Goal: Task Accomplishment & Management: Complete application form

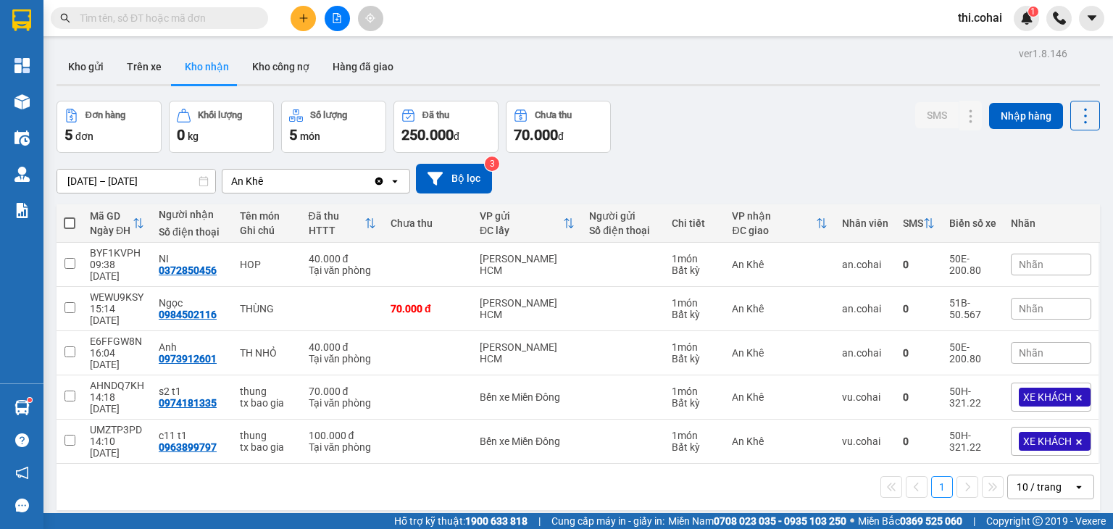
click at [155, 14] on input "text" at bounding box center [165, 18] width 171 height 16
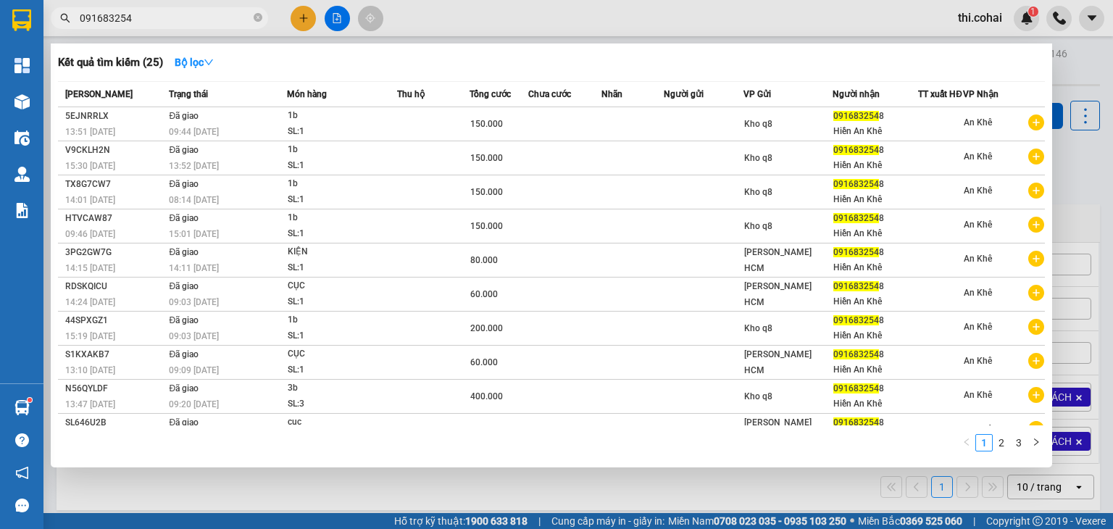
type input "0916832548"
click at [259, 16] on icon "close-circle" at bounding box center [258, 17] width 9 height 9
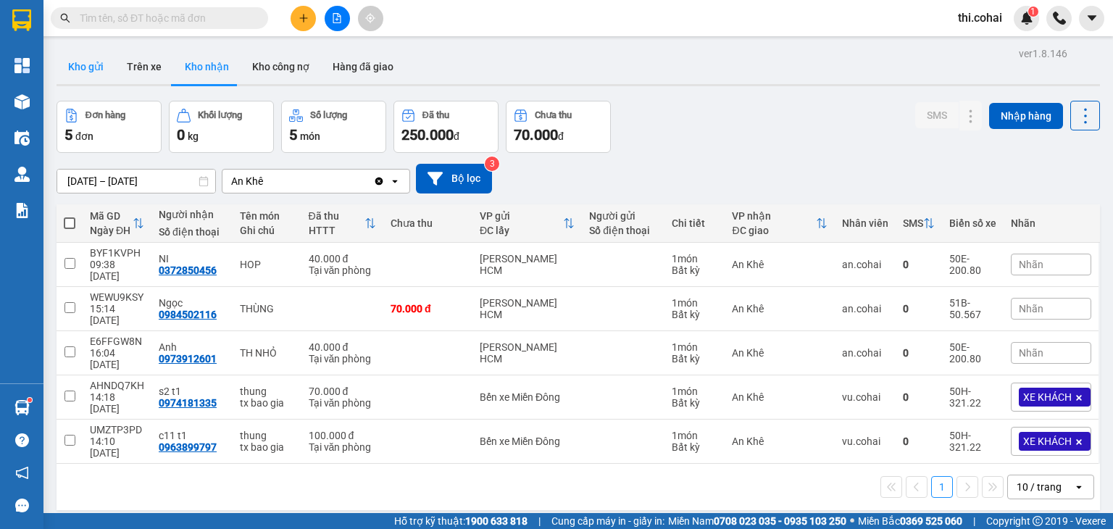
click at [93, 70] on button "Kho gửi" at bounding box center [86, 66] width 59 height 35
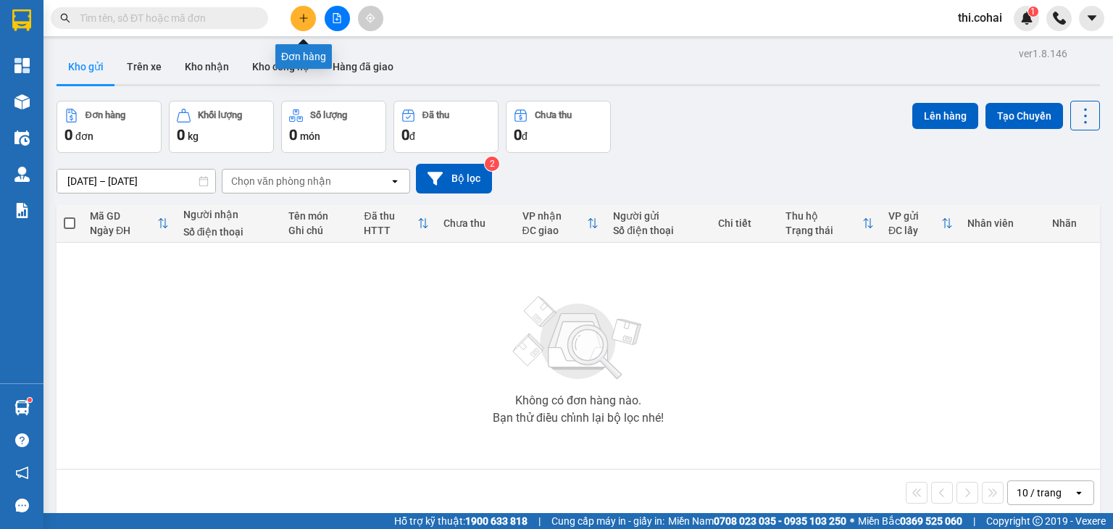
click at [304, 12] on button at bounding box center [303, 18] width 25 height 25
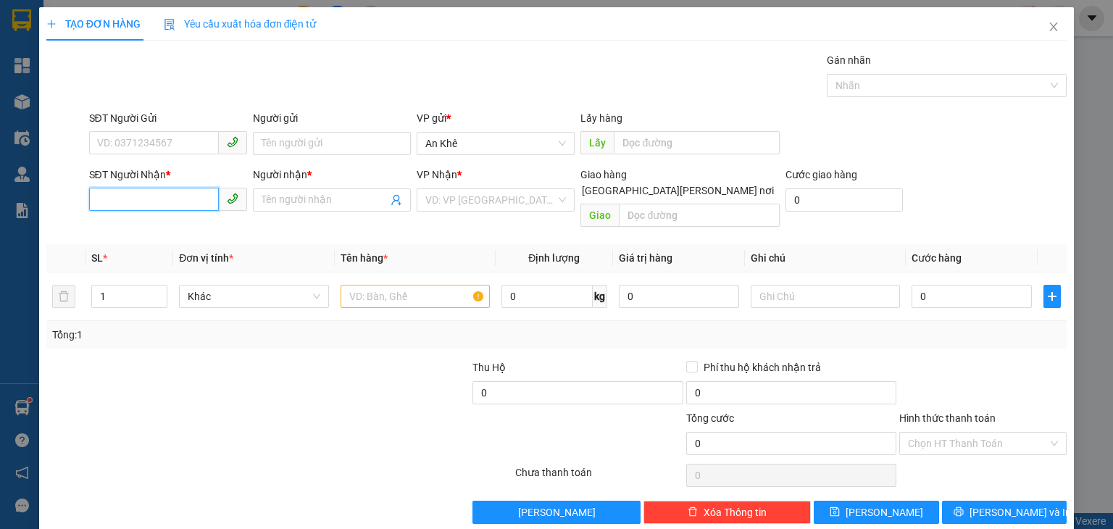
drag, startPoint x: 167, startPoint y: 201, endPoint x: 147, endPoint y: 46, distance: 156.3
click at [167, 180] on div "SĐT Người Nhận * VD: 0377654321" at bounding box center [168, 192] width 158 height 51
type input "0961098287"
click at [172, 230] on div "0961098287 - S1 T7" at bounding box center [165, 228] width 139 height 16
type input "S1 T7"
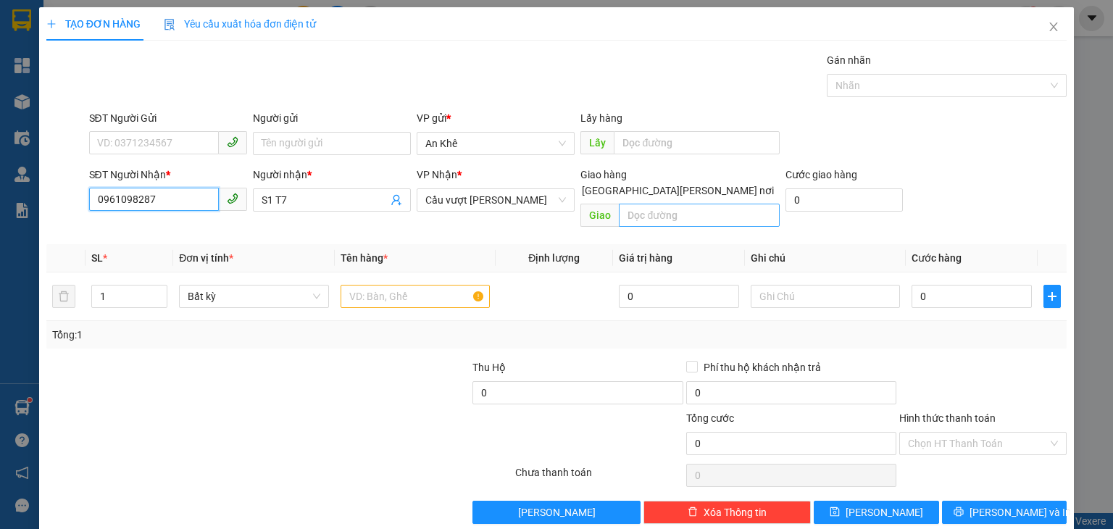
type input "0961098287"
click at [667, 204] on input "text" at bounding box center [699, 215] width 161 height 23
type input "TTP Lái Thiêu"
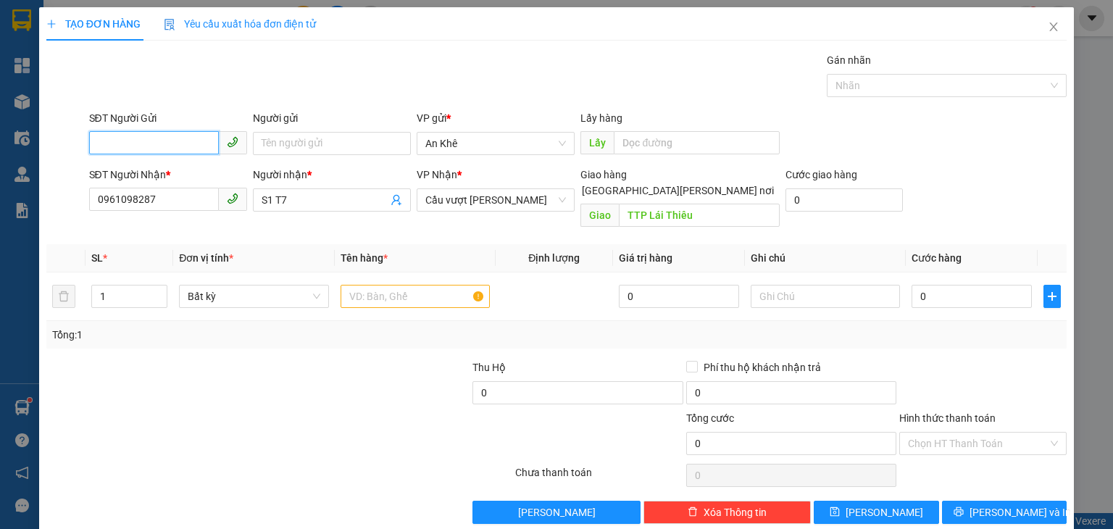
click at [201, 141] on input "SĐT Người Gửi" at bounding box center [154, 142] width 130 height 23
click at [167, 168] on div "0979754917 - Po To" at bounding box center [165, 172] width 139 height 16
type input "0979754917"
click at [282, 143] on input "Người gửi" at bounding box center [332, 143] width 158 height 23
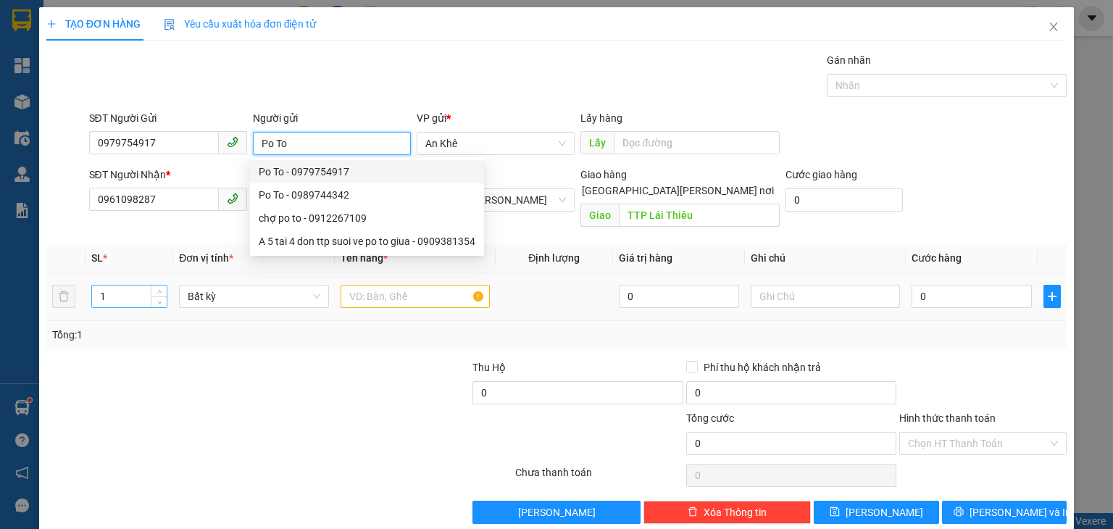
type input "Po To"
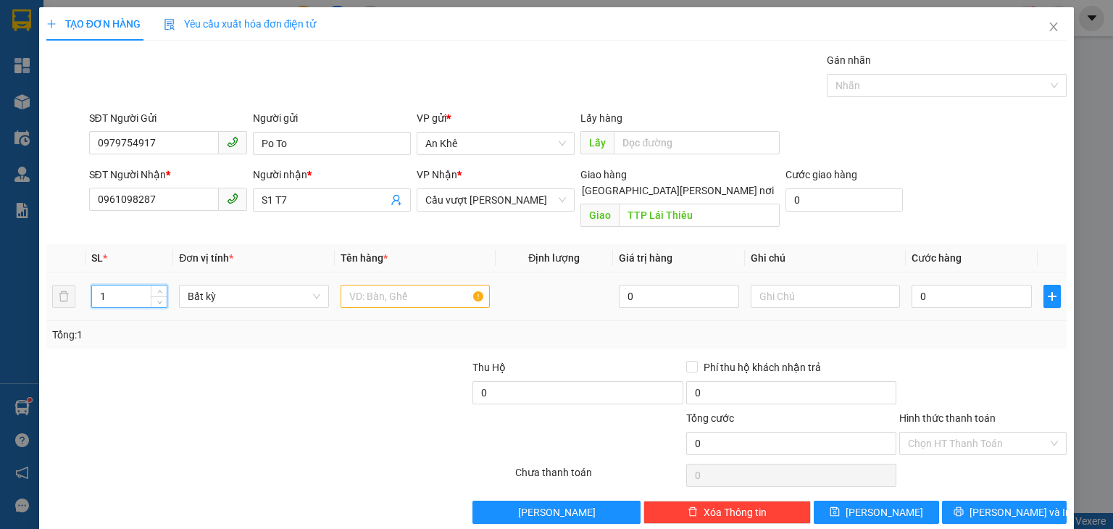
drag, startPoint x: 95, startPoint y: 285, endPoint x: 108, endPoint y: 284, distance: 13.1
click at [108, 285] on input "1" at bounding box center [129, 296] width 75 height 22
type input "60"
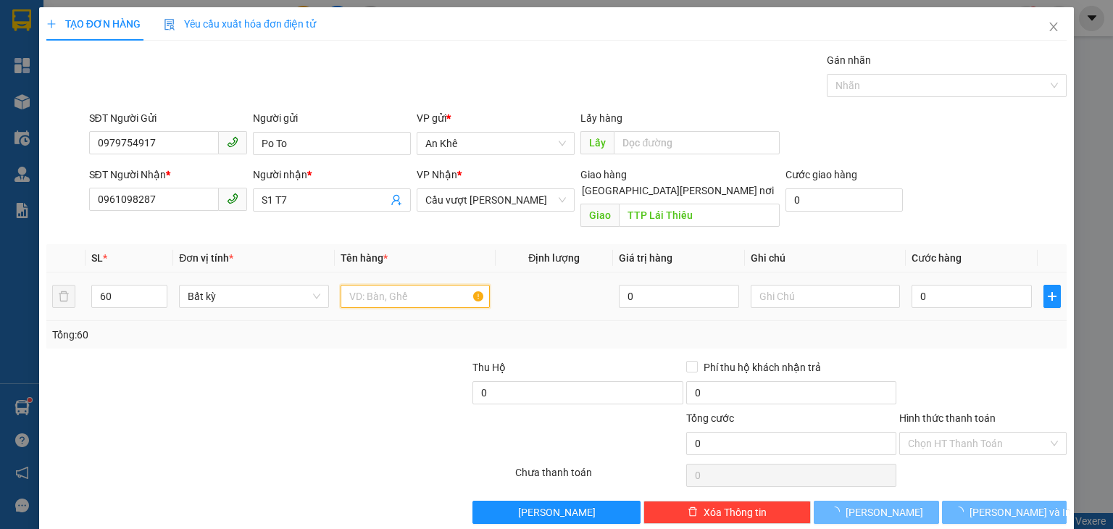
click at [384, 285] on input "text" at bounding box center [415, 296] width 149 height 23
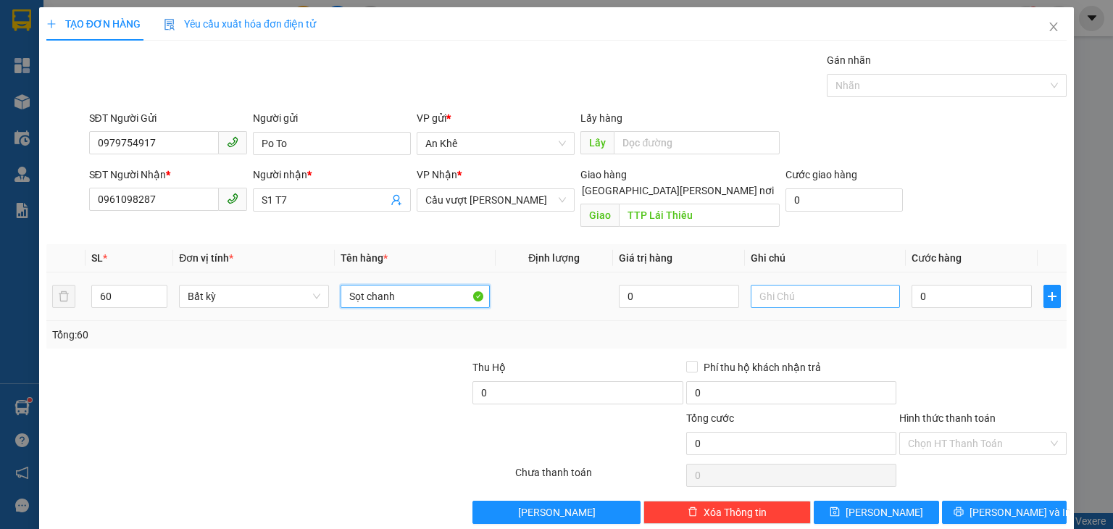
type input "Sọt chanh"
click at [772, 285] on input "text" at bounding box center [825, 296] width 149 height 23
type input "Sọt 14kg x 30k"
click at [946, 285] on input "0" at bounding box center [972, 296] width 120 height 23
type input "1"
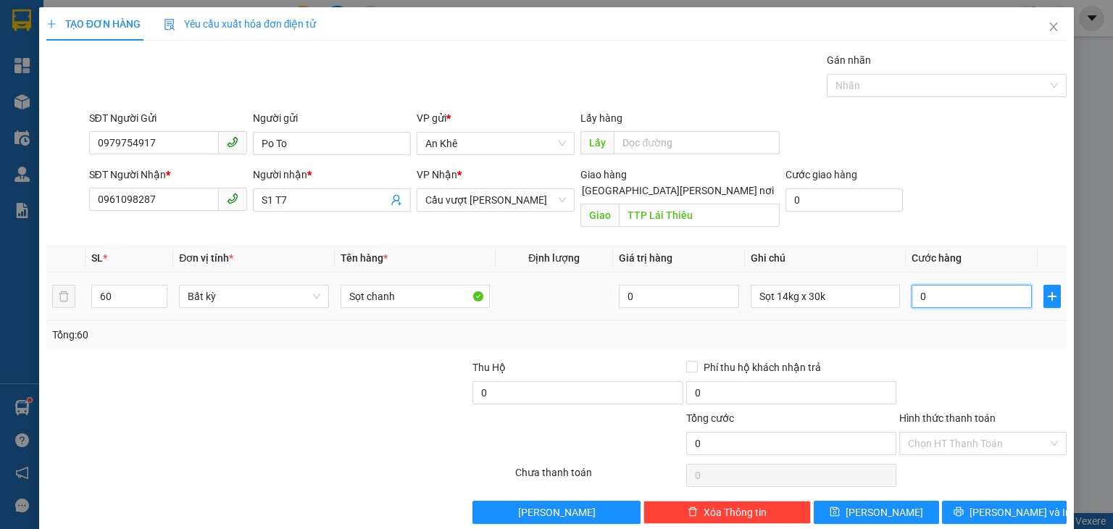
type input "1"
type input "18"
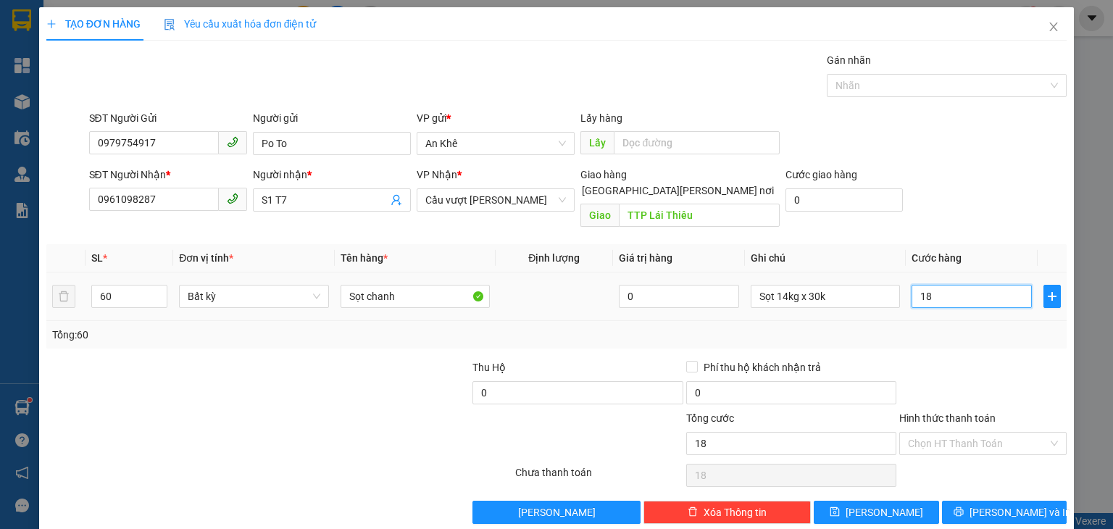
type input "180"
type input "1.800"
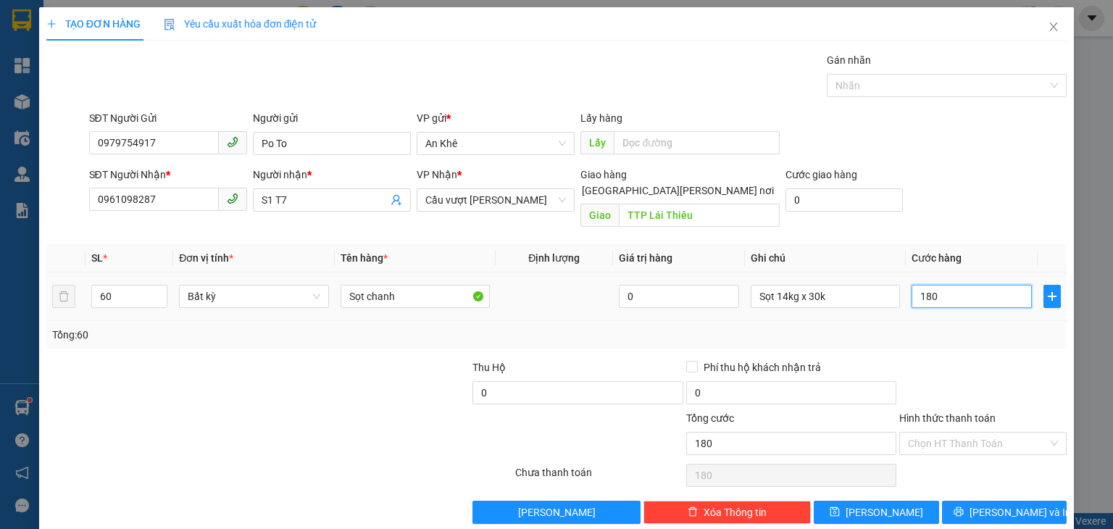
type input "1.800"
type input "1.800.000"
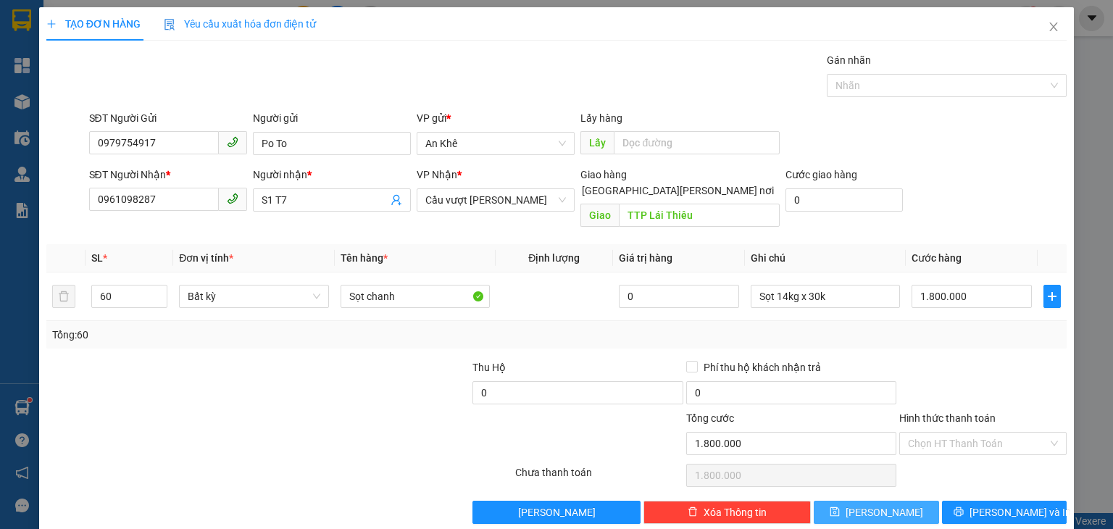
click at [872, 504] on span "[PERSON_NAME]" at bounding box center [885, 512] width 78 height 16
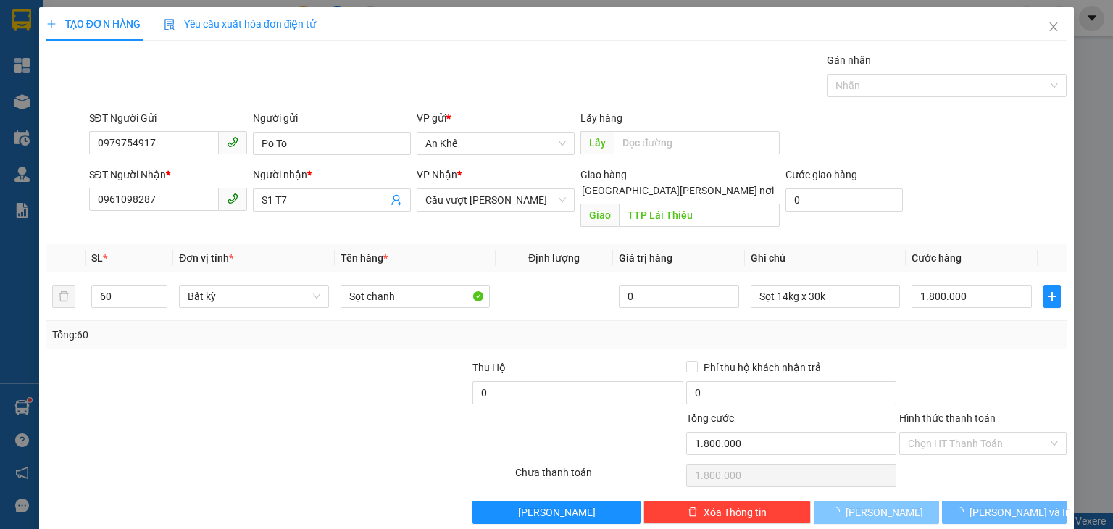
type input "1"
type input "0"
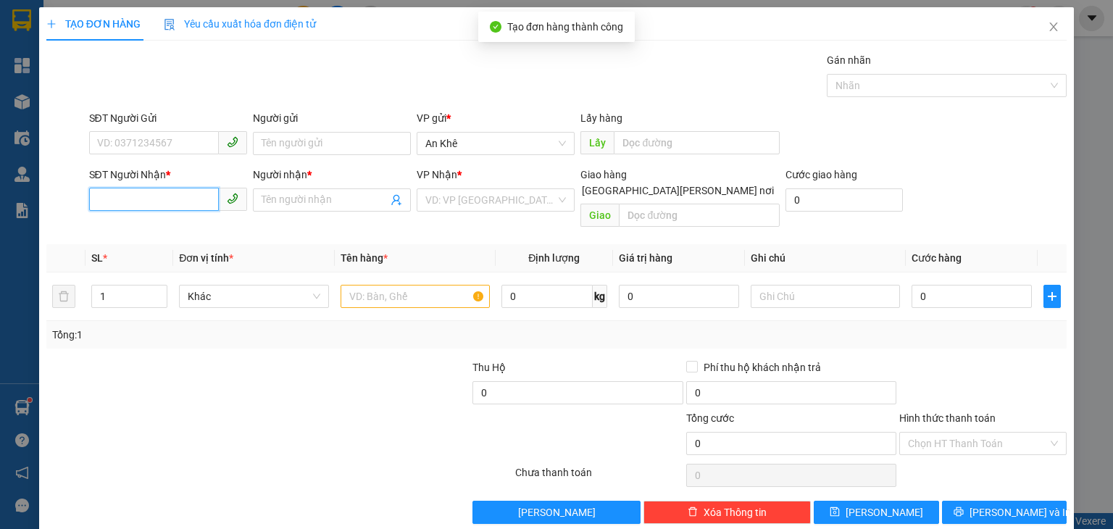
click at [144, 196] on input "SĐT Người Nhận *" at bounding box center [154, 199] width 130 height 23
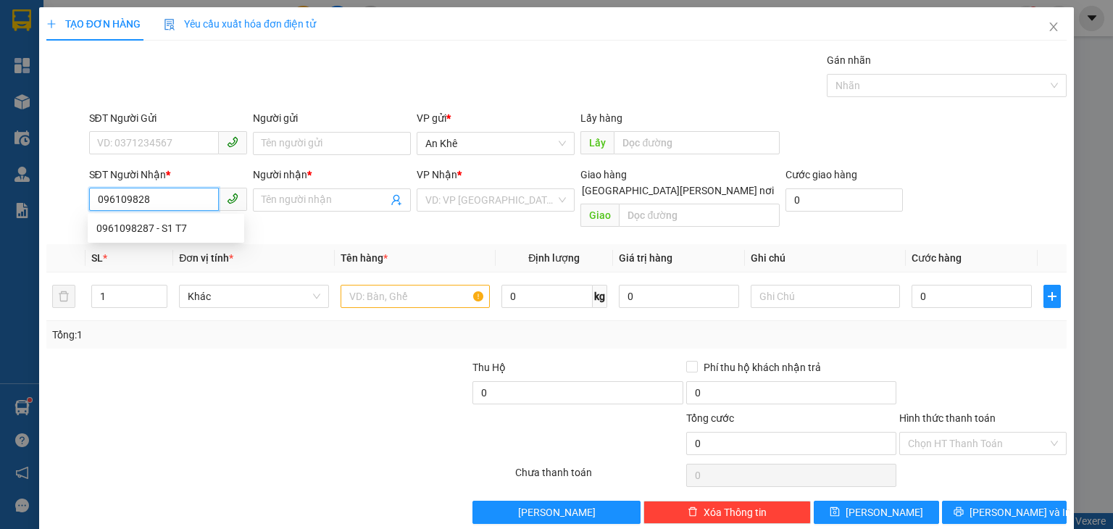
type input "0961098287"
drag, startPoint x: 176, startPoint y: 238, endPoint x: 172, endPoint y: 232, distance: 7.5
click at [174, 237] on div "0961098287 - S1 T7" at bounding box center [166, 228] width 157 height 23
type input "S1 T7"
type input "0961098287"
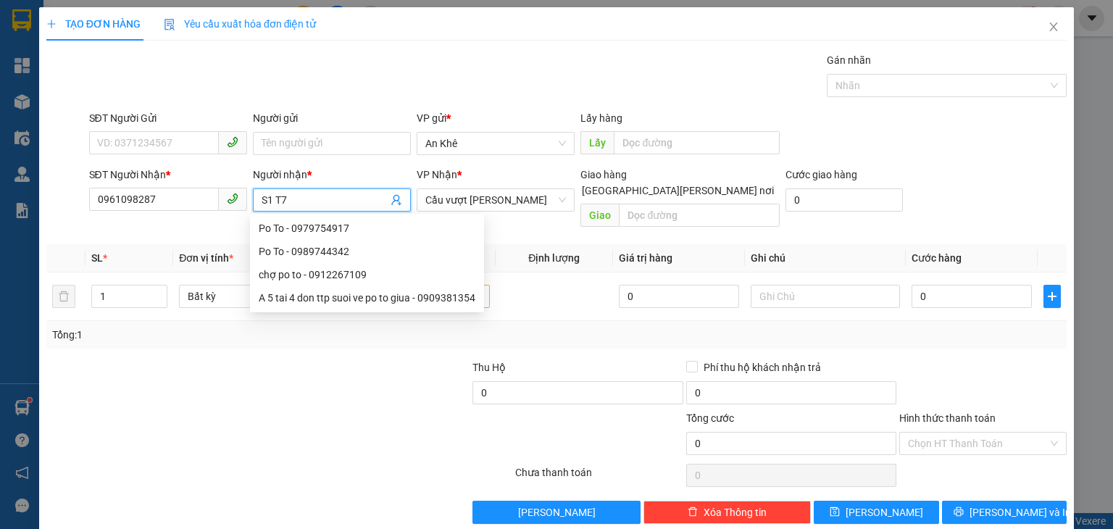
click at [270, 200] on input "S1 T7" at bounding box center [325, 200] width 126 height 16
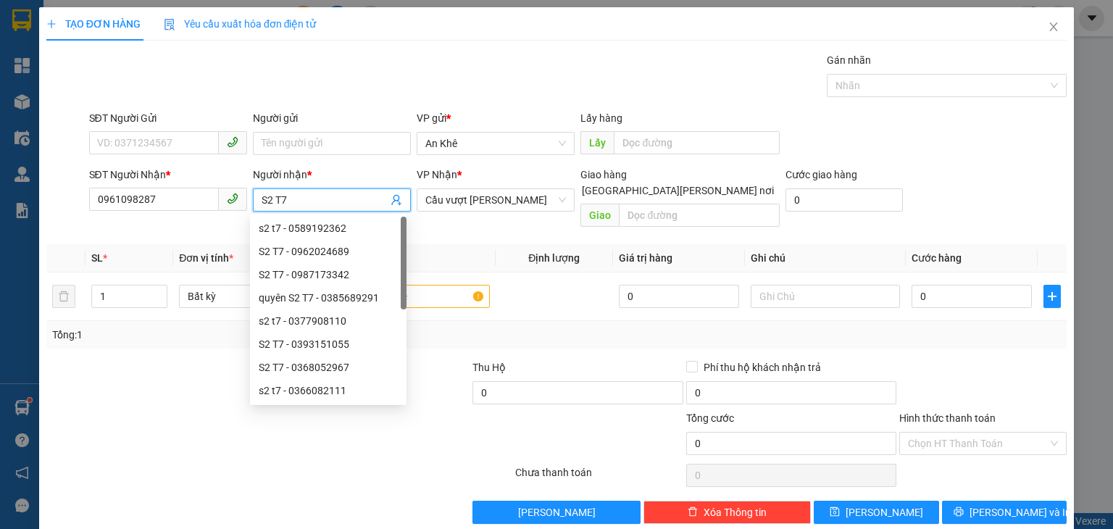
click at [278, 201] on input "S2 T7" at bounding box center [325, 200] width 126 height 16
type input "S2 T4"
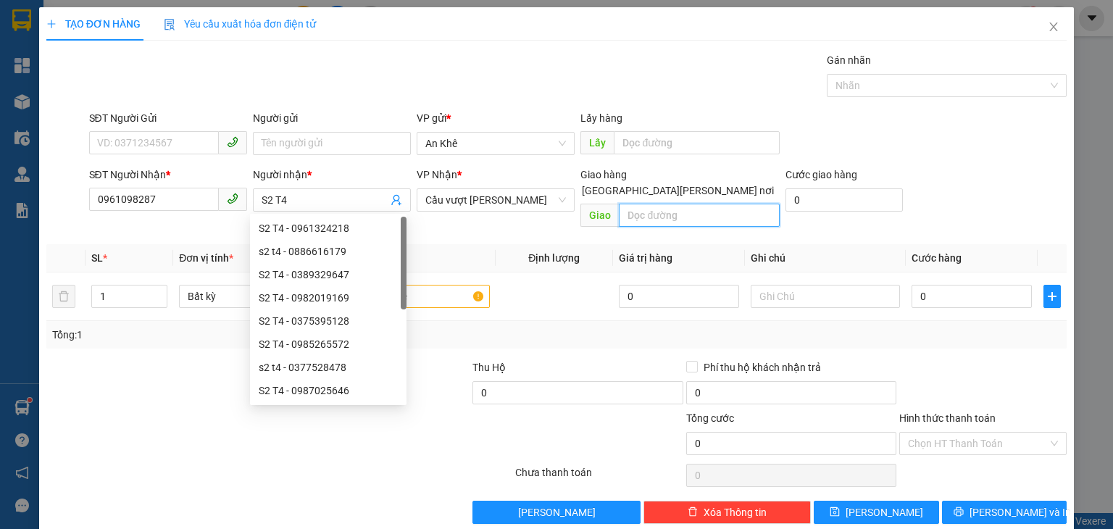
click at [647, 204] on input "text" at bounding box center [699, 215] width 161 height 23
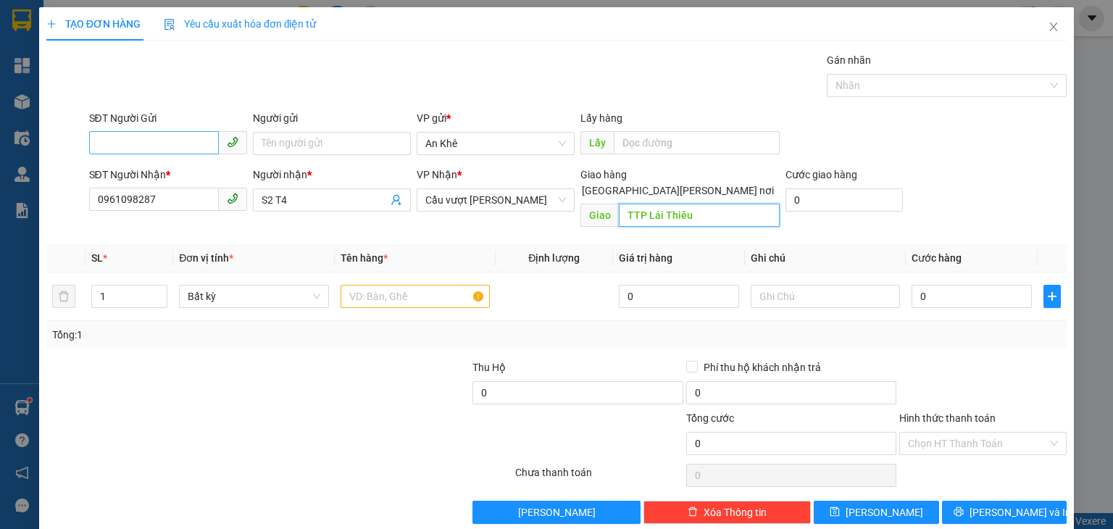
type input "TTP Lái Thiêu"
click at [168, 133] on input "SĐT Người Gửi" at bounding box center [154, 142] width 130 height 23
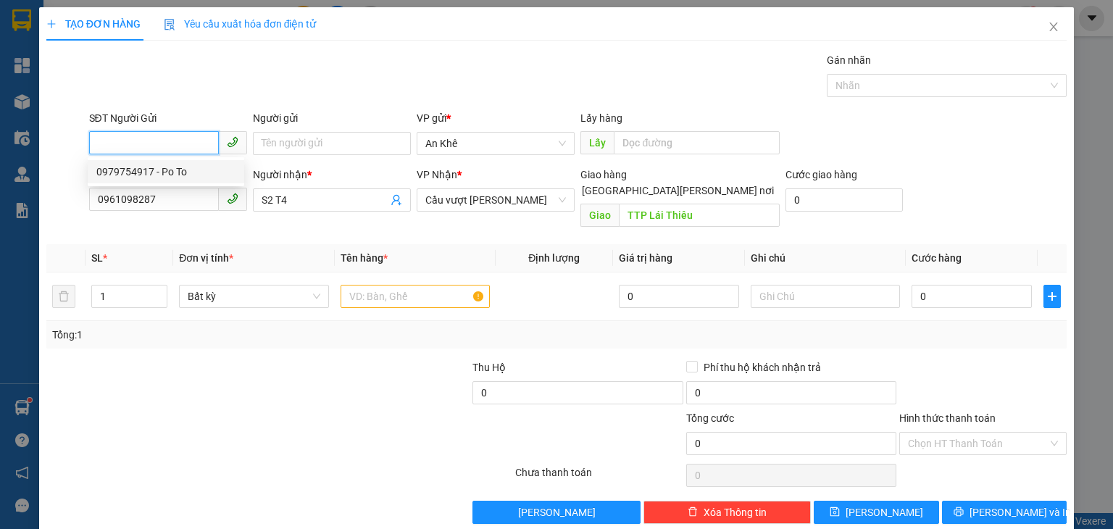
click at [159, 178] on div "0979754917 - Po To" at bounding box center [165, 172] width 139 height 16
type input "0979754917"
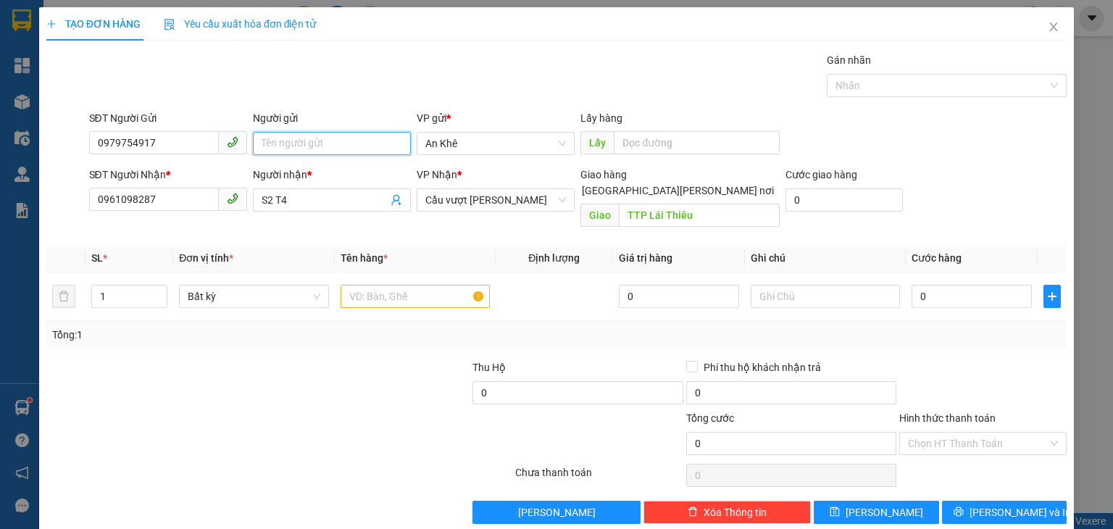
click at [294, 147] on input "Người gửi" at bounding box center [332, 143] width 158 height 23
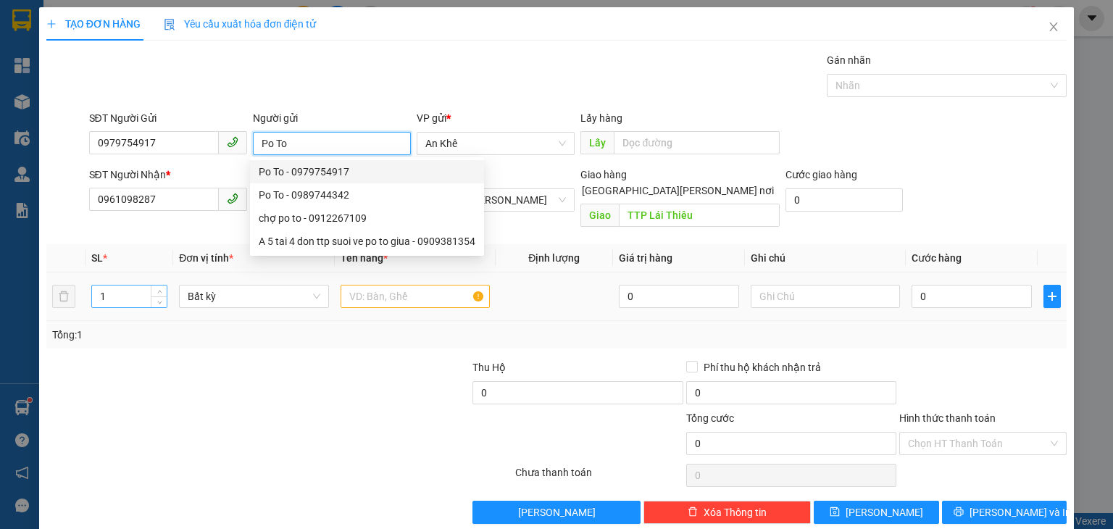
type input "Po To"
drag, startPoint x: 97, startPoint y: 276, endPoint x: 107, endPoint y: 279, distance: 10.6
click at [107, 285] on input "1" at bounding box center [129, 296] width 75 height 22
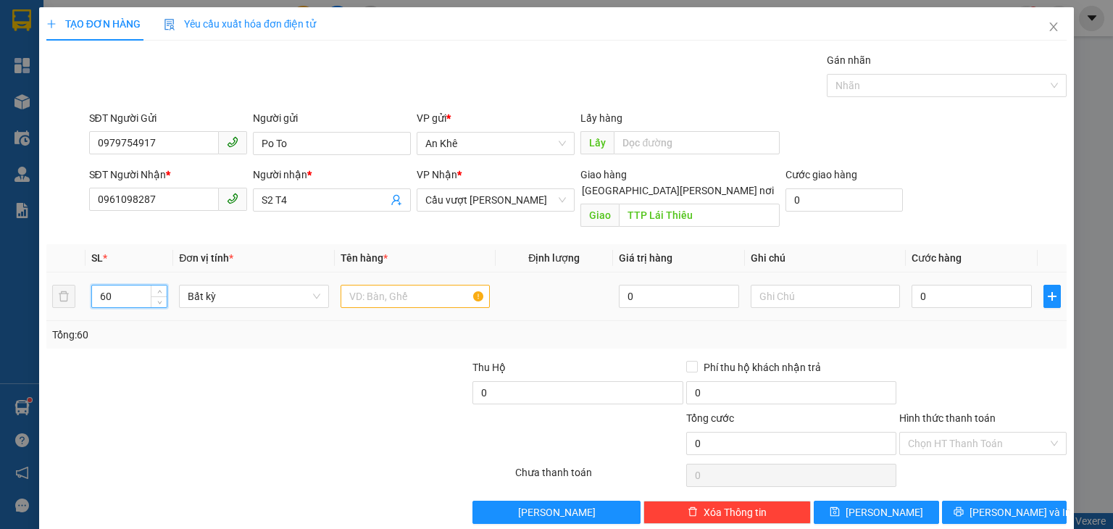
type input "60"
click at [374, 286] on input "text" at bounding box center [415, 296] width 149 height 23
type input "Sọt chanh"
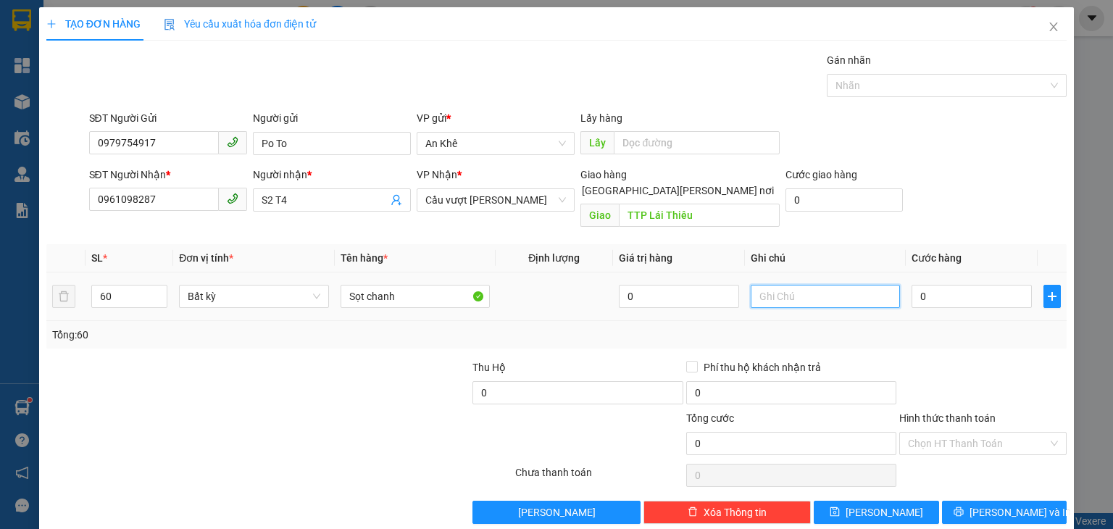
click at [827, 285] on input "text" at bounding box center [825, 296] width 149 height 23
type input "Sọt 14kg x 30k"
click at [959, 285] on input "0" at bounding box center [972, 296] width 120 height 23
type input "1"
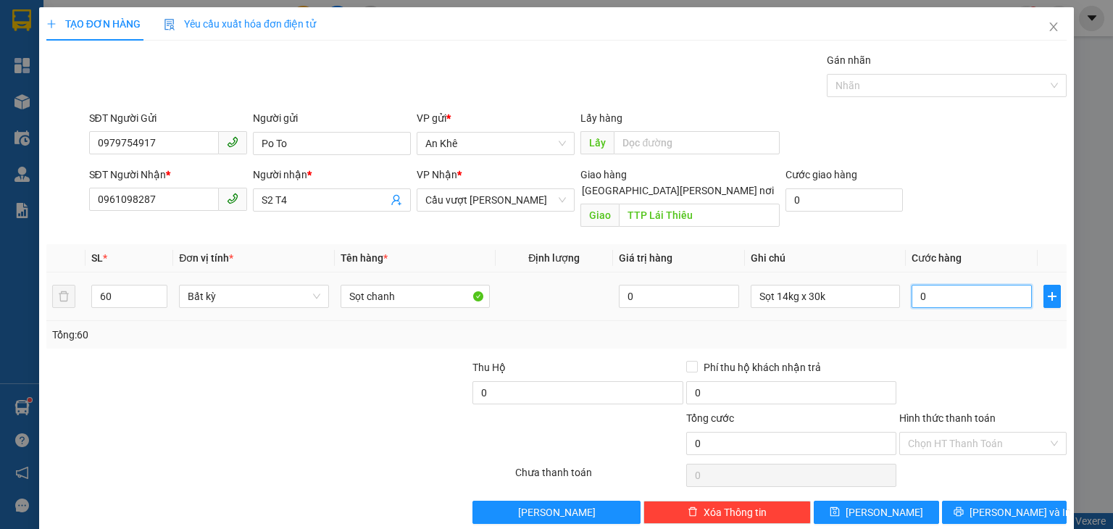
type input "1"
type input "18"
type input "180"
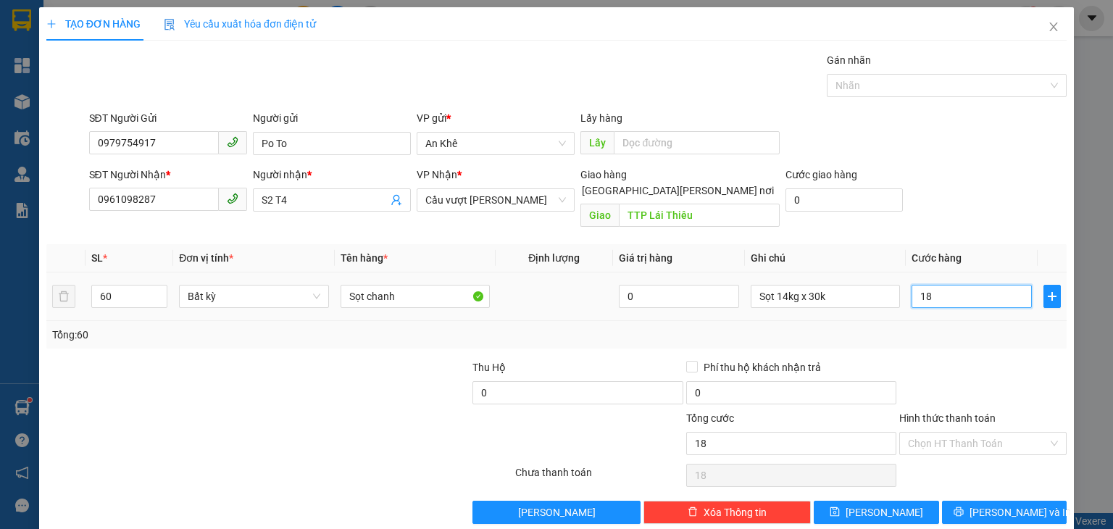
type input "180"
type input "1.800"
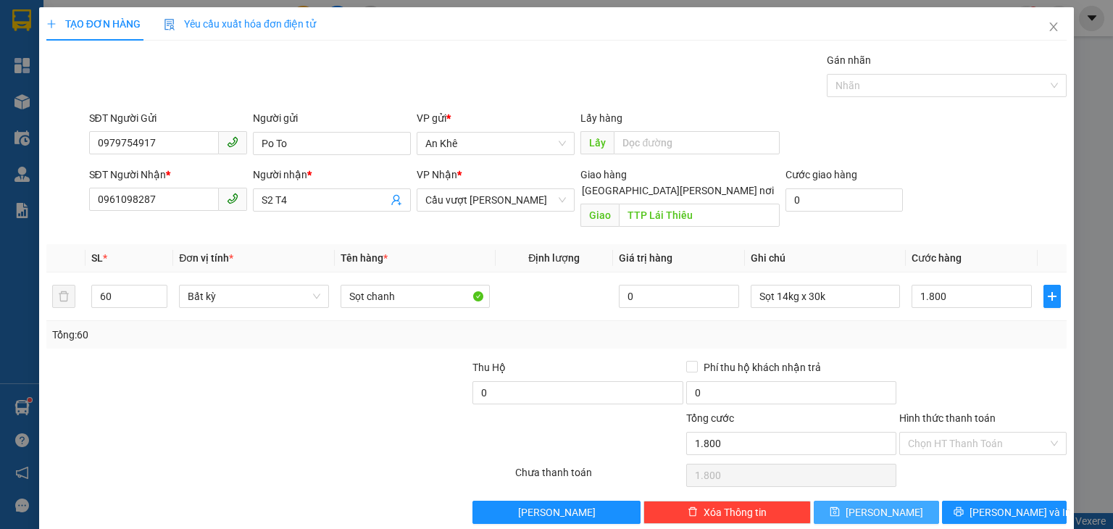
type input "1.800.000"
click at [843, 501] on button "[PERSON_NAME]" at bounding box center [876, 512] width 125 height 23
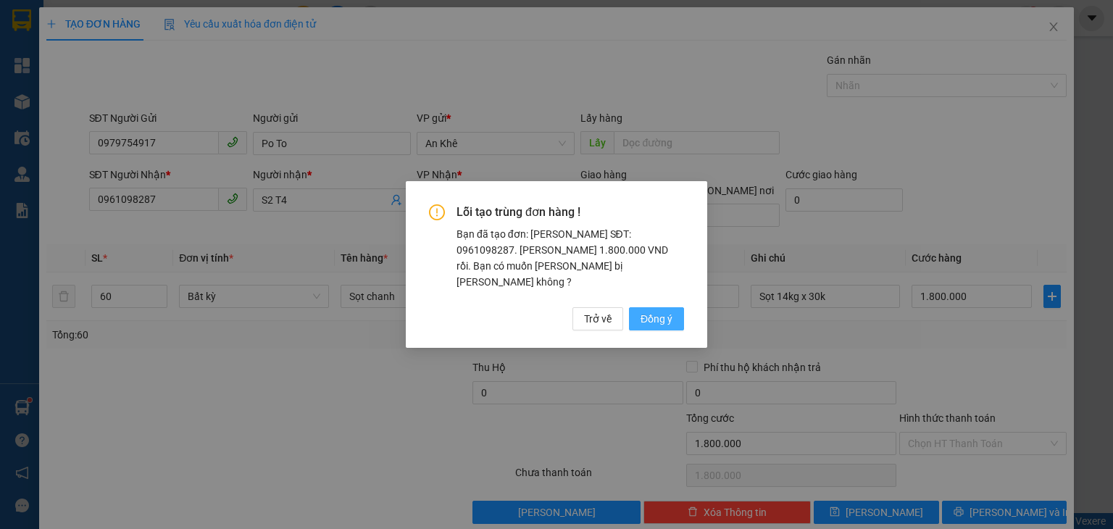
click at [667, 311] on span "Đồng ý" at bounding box center [657, 319] width 32 height 16
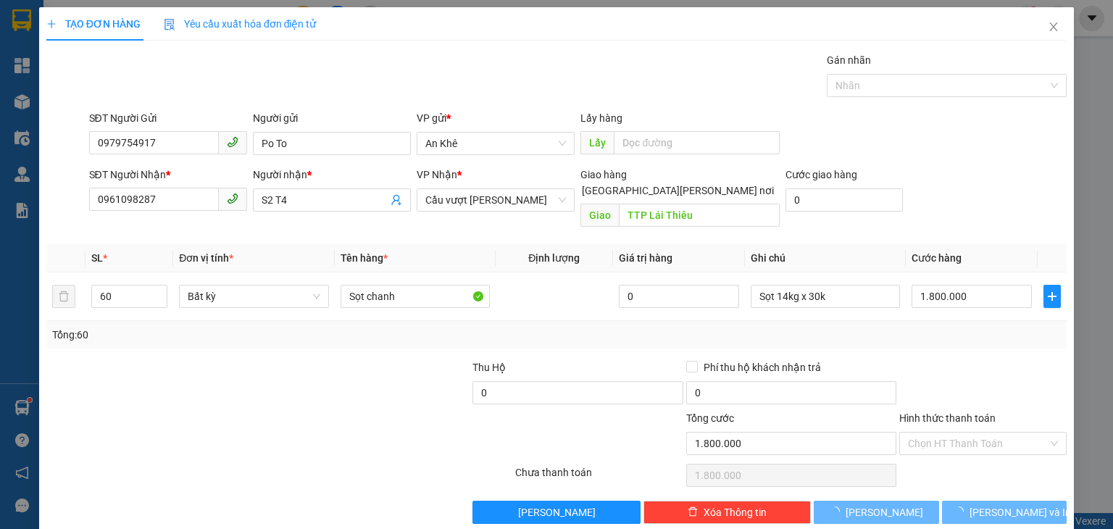
type input "1"
type input "0"
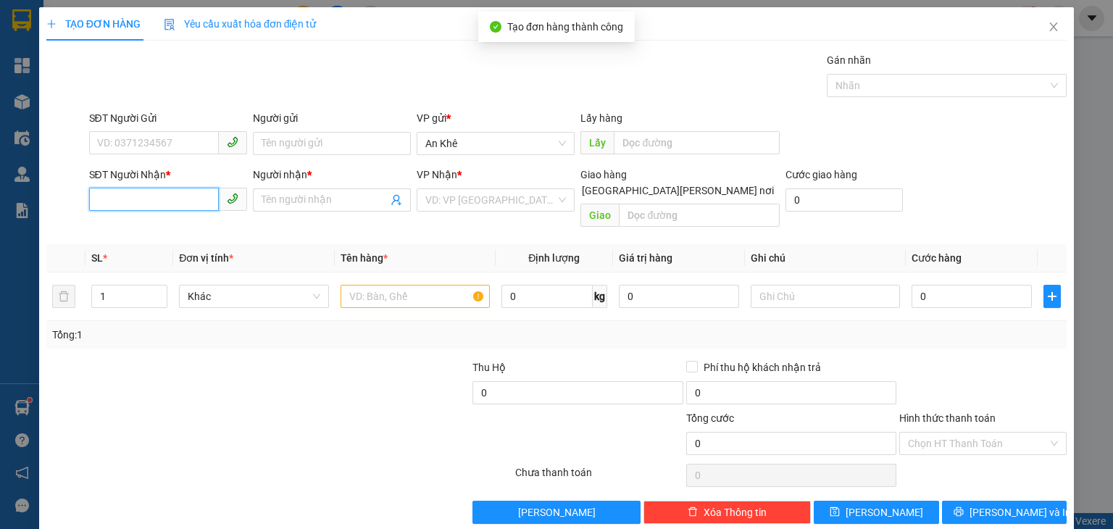
click at [143, 199] on input "SĐT Người Nhận *" at bounding box center [154, 199] width 130 height 23
type input "0961098287"
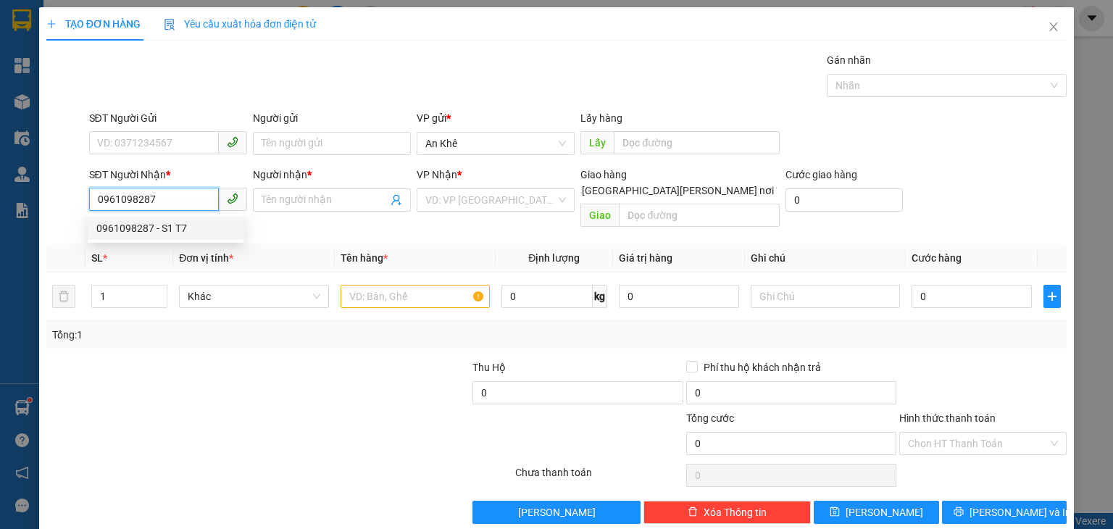
click at [186, 238] on div "0961098287 - S1 T7" at bounding box center [166, 228] width 157 height 23
type input "S1 T7"
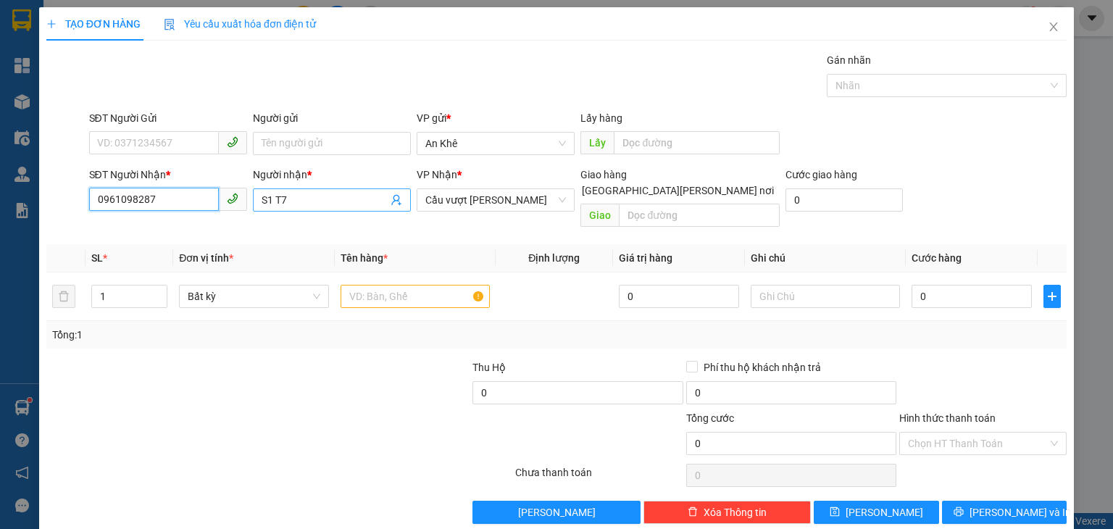
type input "0961098287"
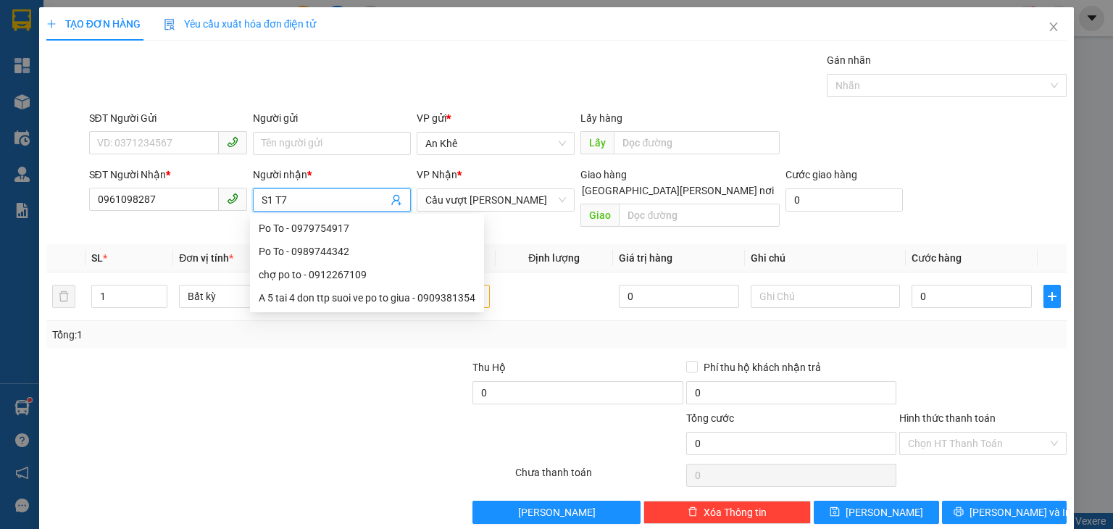
drag, startPoint x: 276, startPoint y: 201, endPoint x: 284, endPoint y: 201, distance: 8.0
click at [284, 201] on input "S1 T7" at bounding box center [325, 200] width 126 height 16
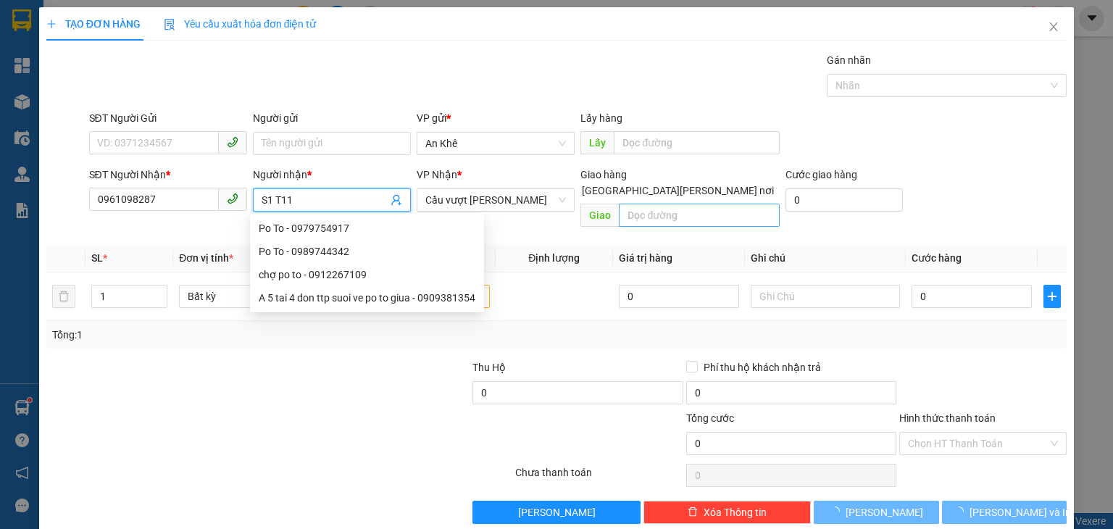
type input "S1 T11"
click at [645, 205] on input "text" at bounding box center [699, 215] width 161 height 23
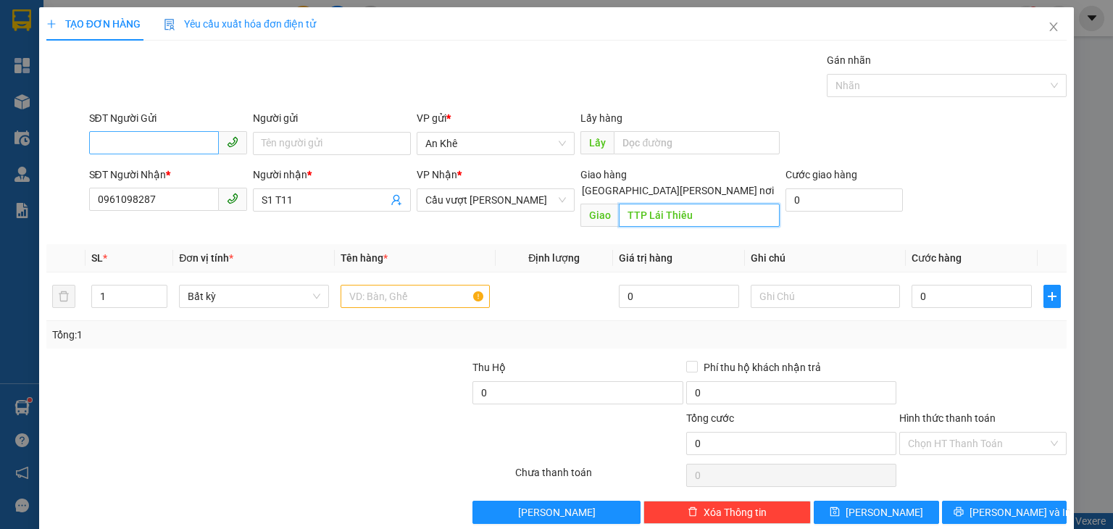
type input "TTP Lái Thiêu"
click at [137, 149] on input "SĐT Người Gửi" at bounding box center [154, 142] width 130 height 23
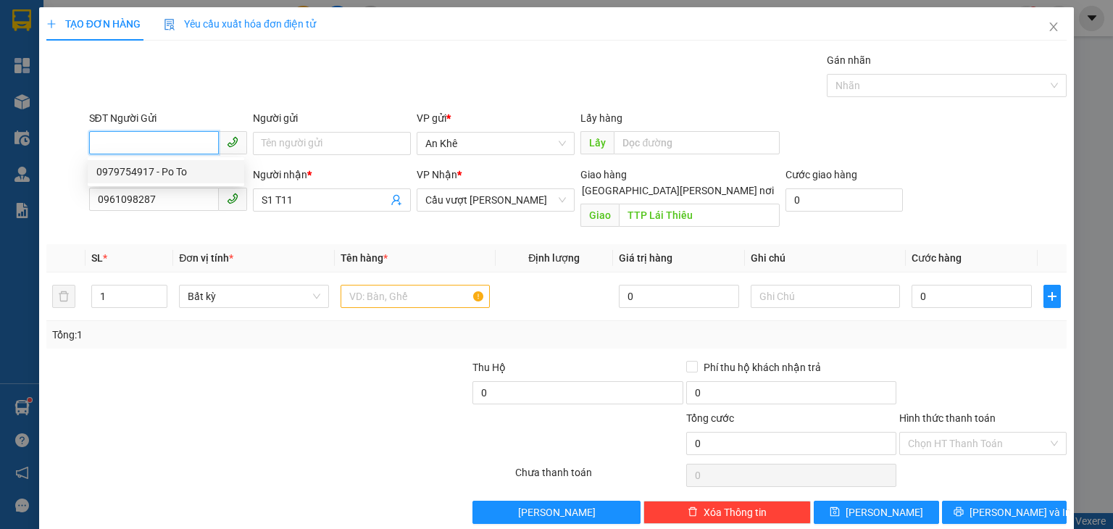
click at [145, 175] on div "0979754917 - Po To" at bounding box center [165, 172] width 139 height 16
type input "0979754917"
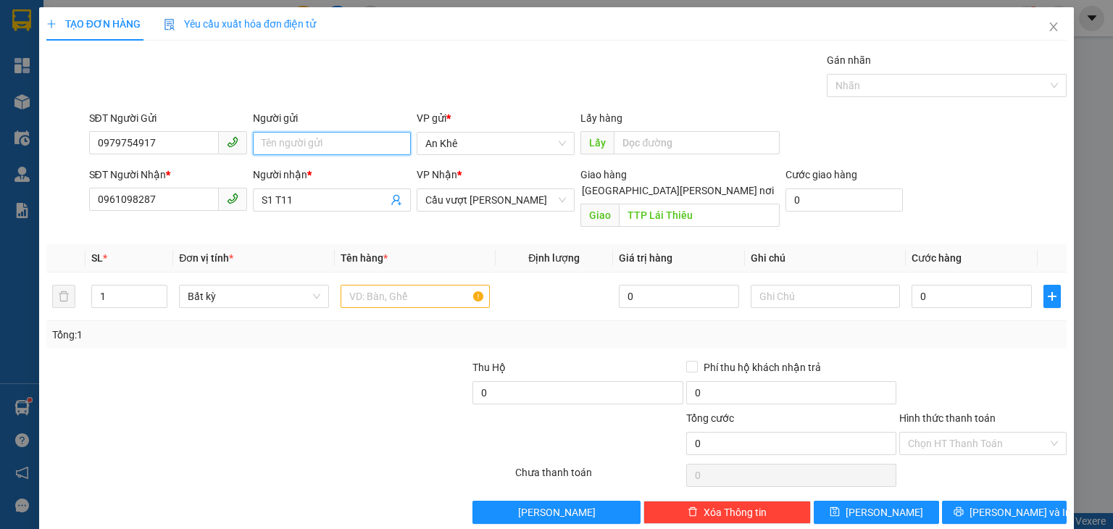
click at [313, 142] on input "Người gửi" at bounding box center [332, 143] width 158 height 23
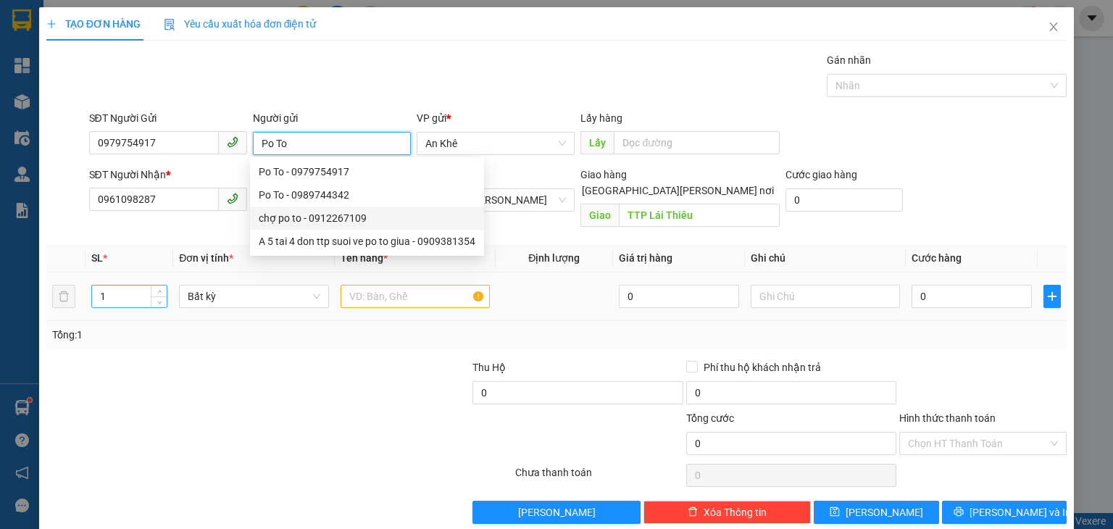
type input "Po To"
click at [105, 285] on input "1" at bounding box center [129, 296] width 75 height 22
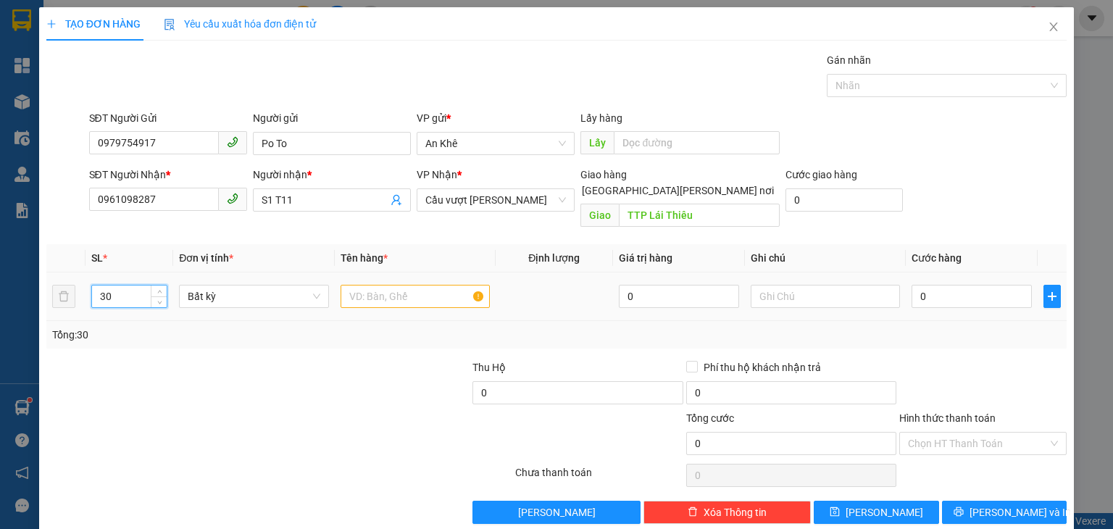
type input "30"
click at [370, 285] on input "text" at bounding box center [415, 296] width 149 height 23
type input "Sọt chanh"
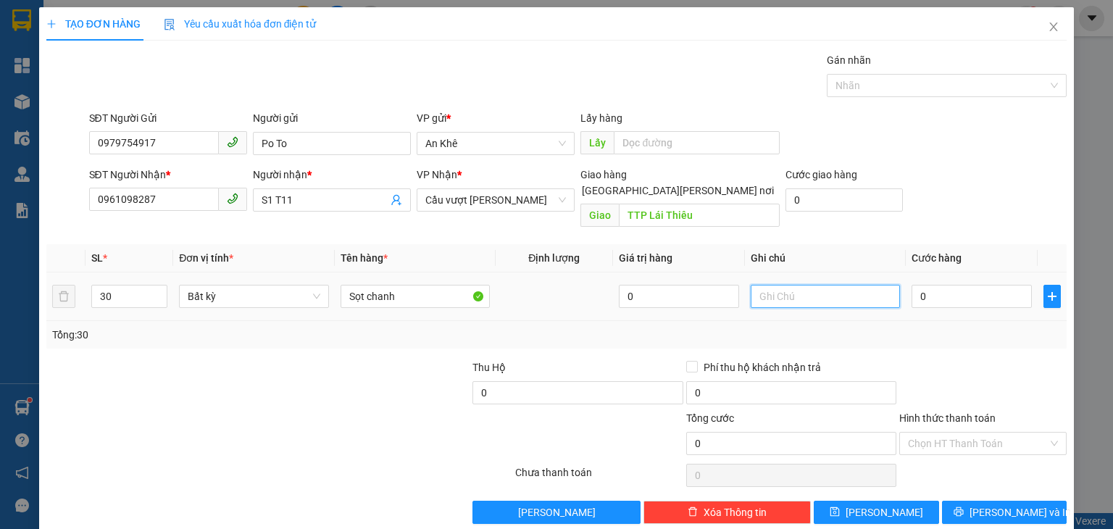
click at [804, 285] on input "text" at bounding box center [825, 296] width 149 height 23
type input "Sọt 14kg x 30k"
click at [949, 285] on input "0" at bounding box center [972, 296] width 120 height 23
type input "9"
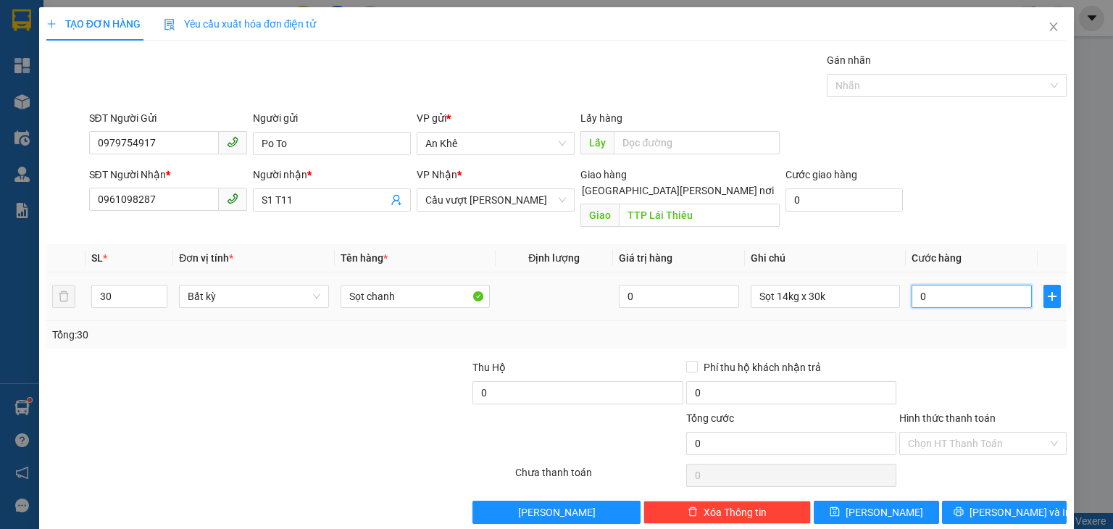
type input "9"
type input "90"
type input "900"
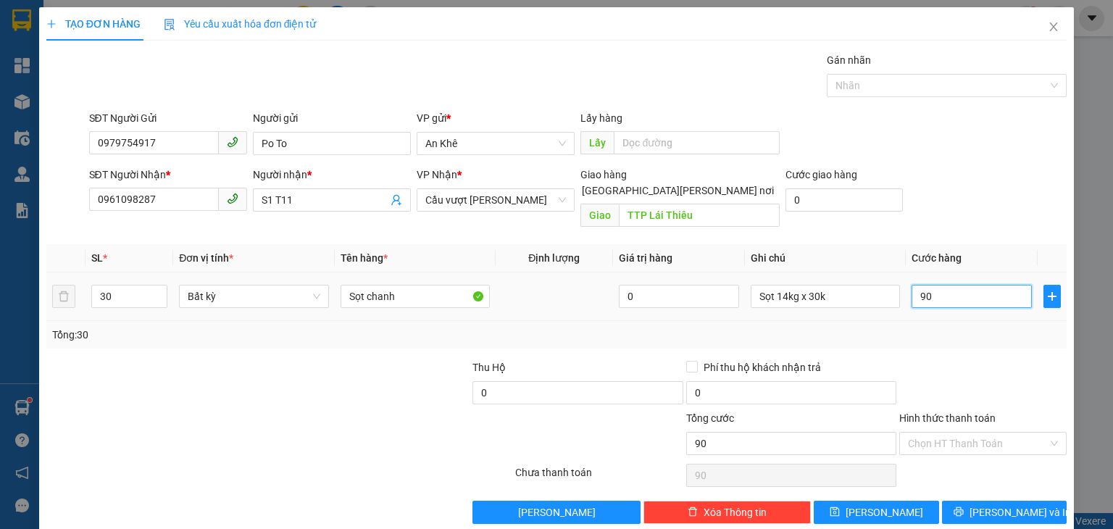
type input "900"
type input "900.000"
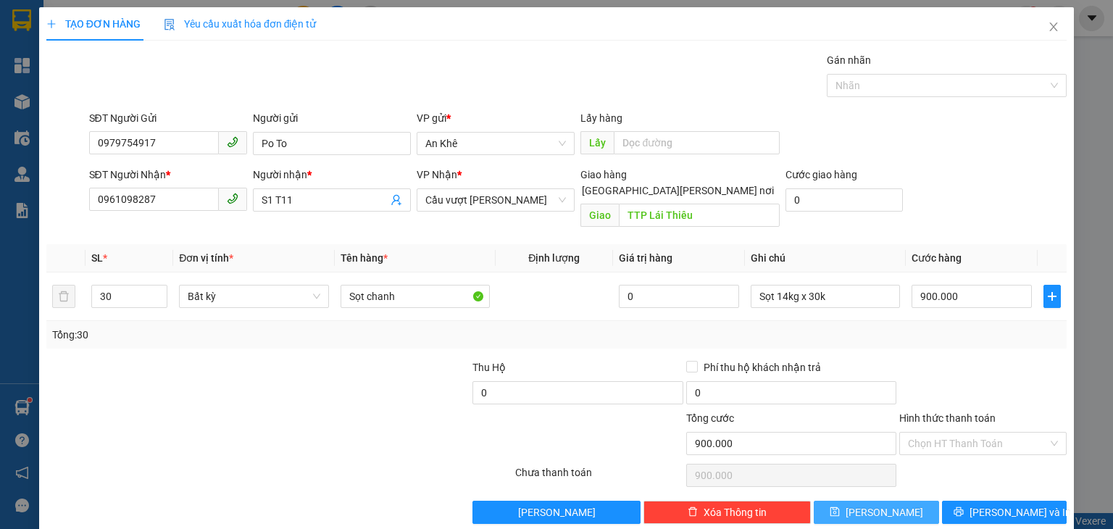
click at [867, 501] on button "[PERSON_NAME]" at bounding box center [876, 512] width 125 height 23
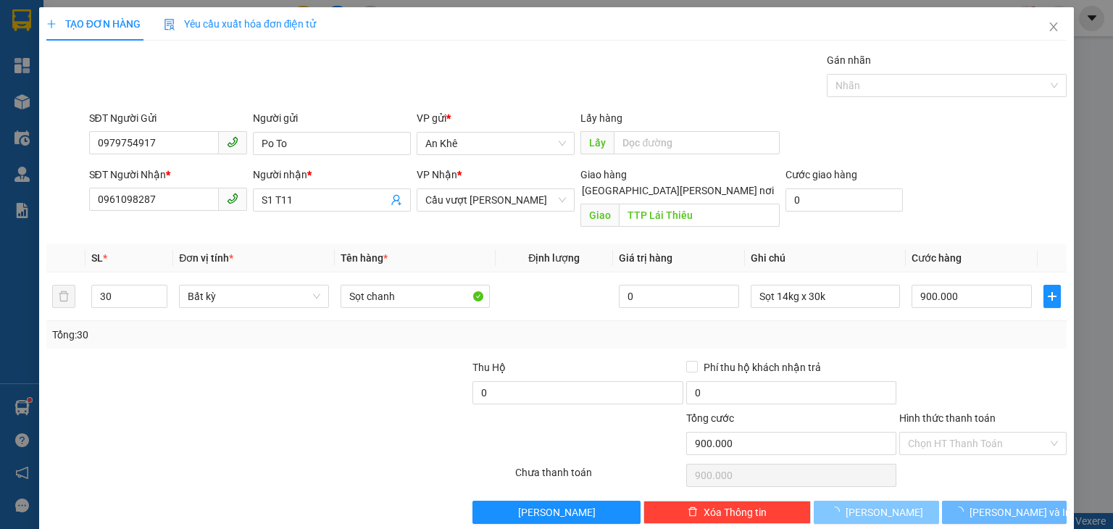
type input "1"
type input "0"
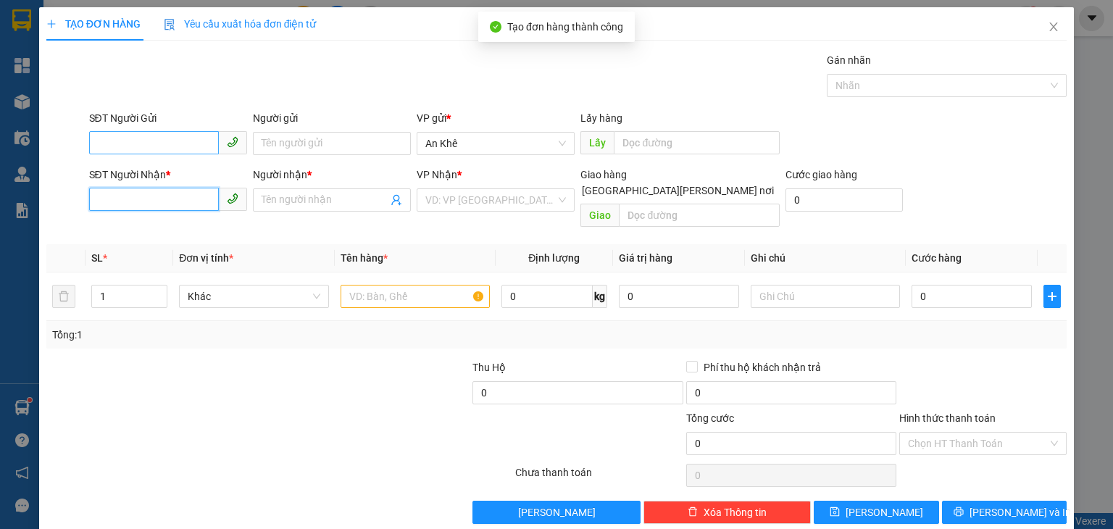
drag, startPoint x: 154, startPoint y: 201, endPoint x: 151, endPoint y: 153, distance: 48.7
click at [154, 196] on input "SĐT Người Nhận *" at bounding box center [154, 199] width 130 height 23
type input "0392802036"
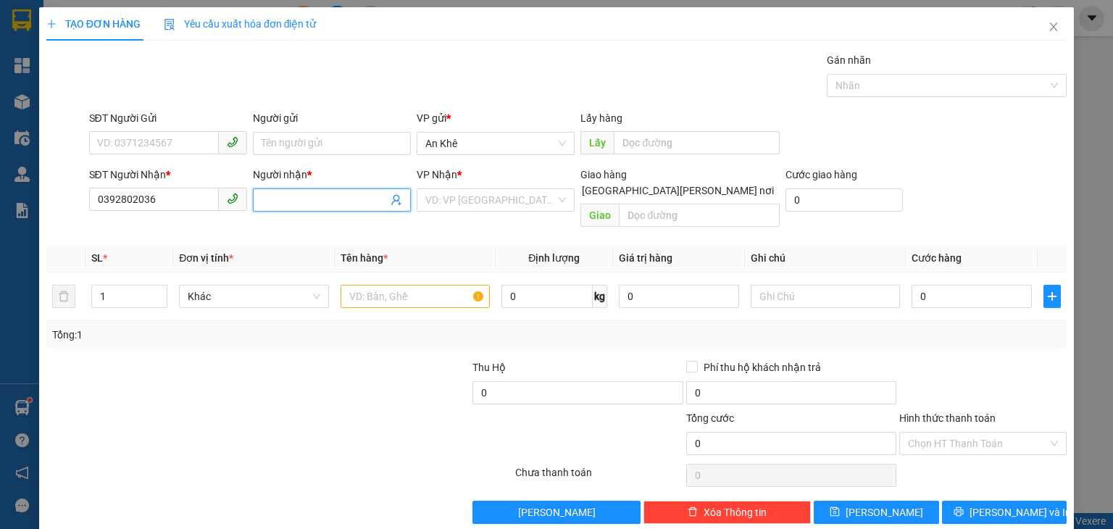
click at [291, 196] on input "Người nhận *" at bounding box center [325, 200] width 126 height 16
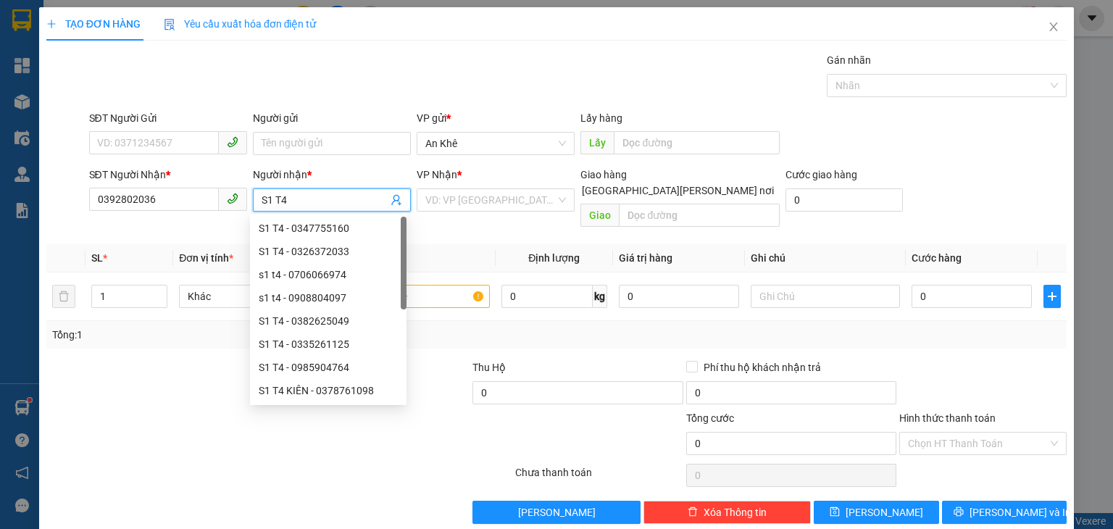
type input "S1 T4"
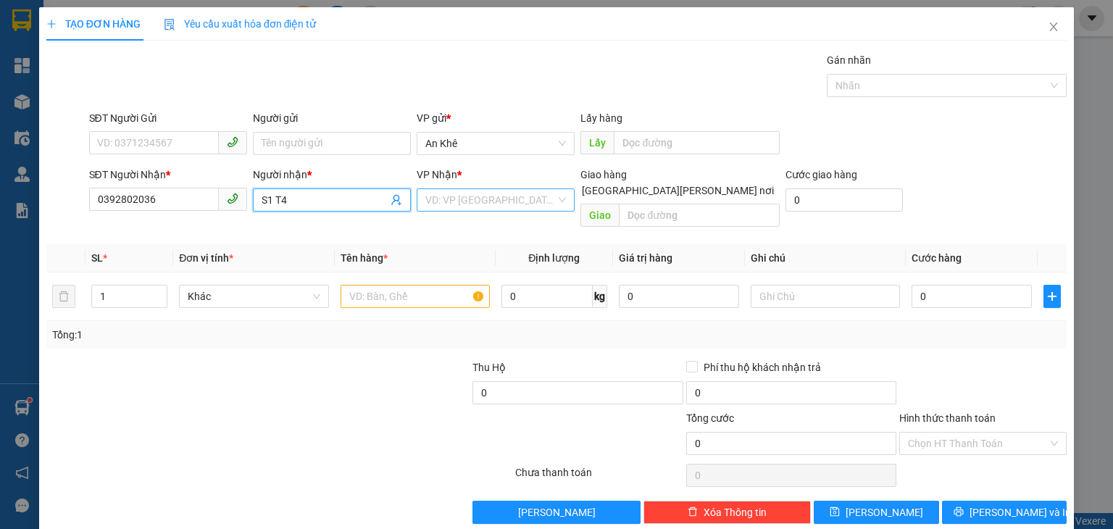
click at [458, 207] on input "search" at bounding box center [490, 200] width 130 height 22
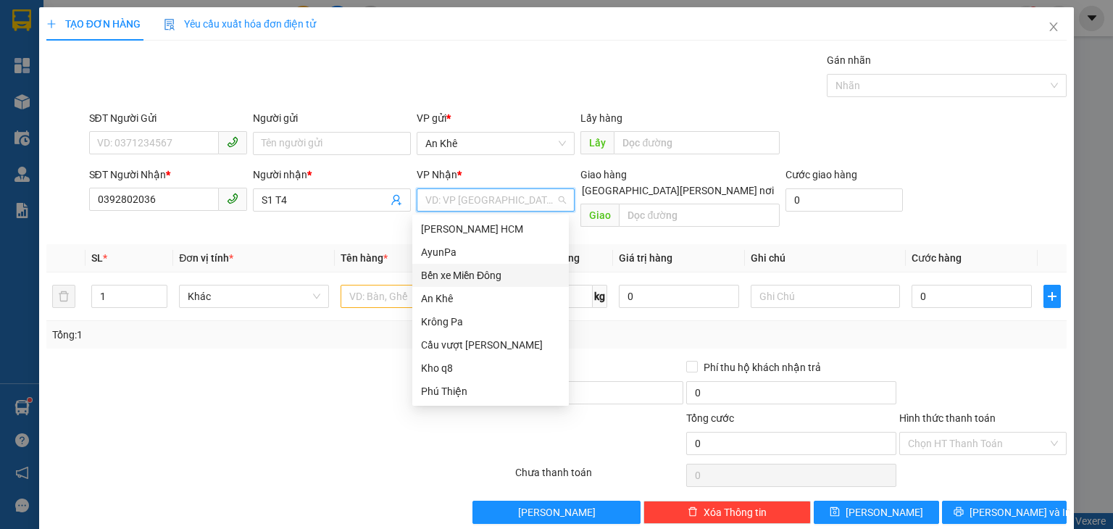
click at [474, 273] on div "Bến xe Miền Đông" at bounding box center [490, 275] width 139 height 16
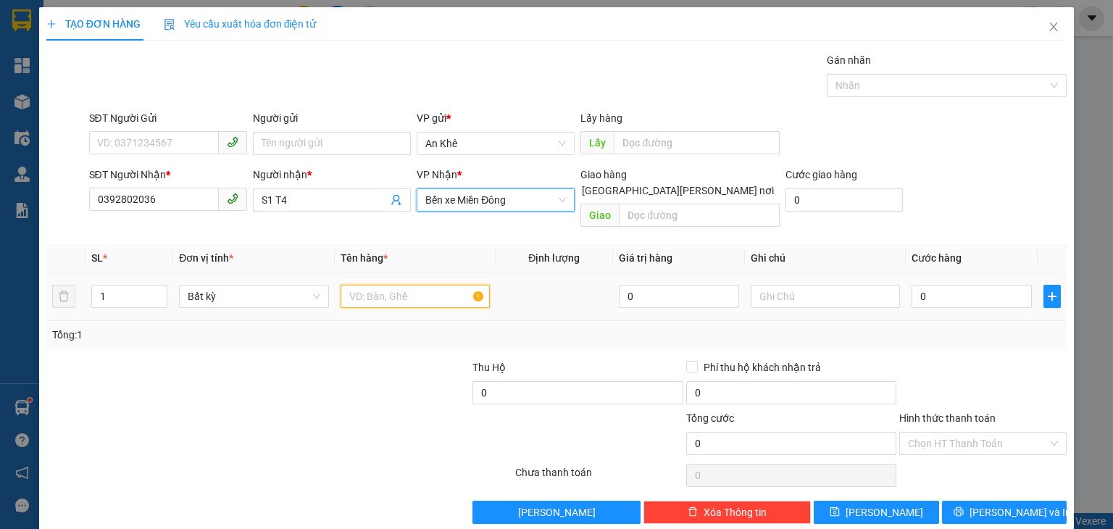
click at [403, 291] on input "text" at bounding box center [415, 296] width 149 height 23
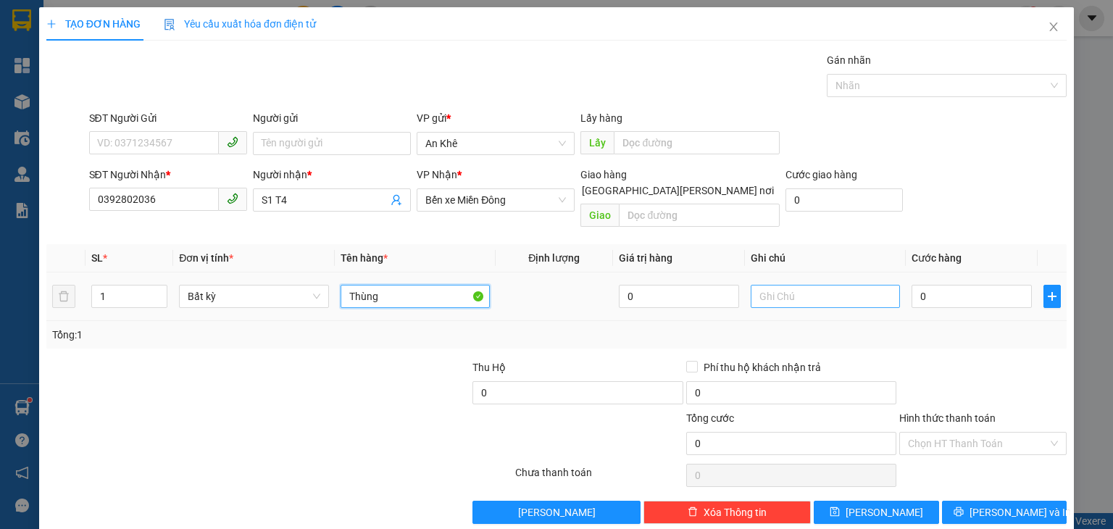
type input "Thùng"
click at [788, 285] on input "text" at bounding box center [825, 296] width 149 height 23
type input "Chưa báo cước"
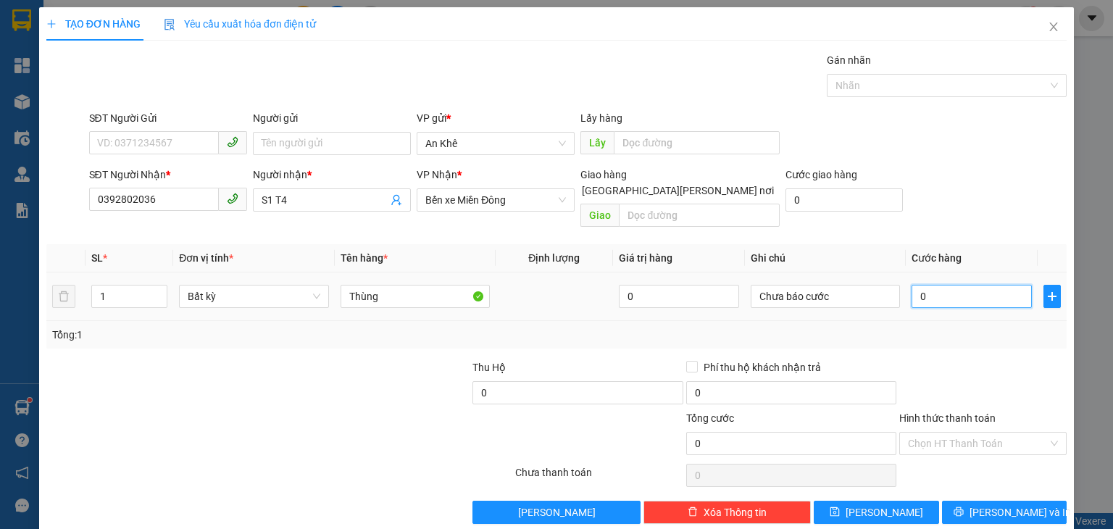
click at [928, 285] on input "0" at bounding box center [972, 296] width 120 height 23
type input "1"
type input "1.000"
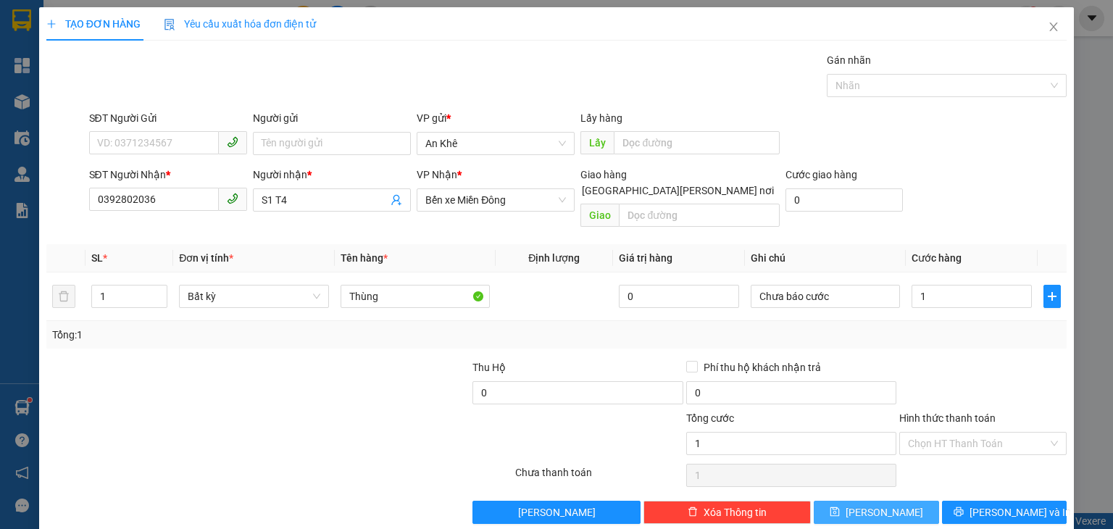
type input "1.000"
click at [864, 501] on button "[PERSON_NAME]" at bounding box center [876, 512] width 125 height 23
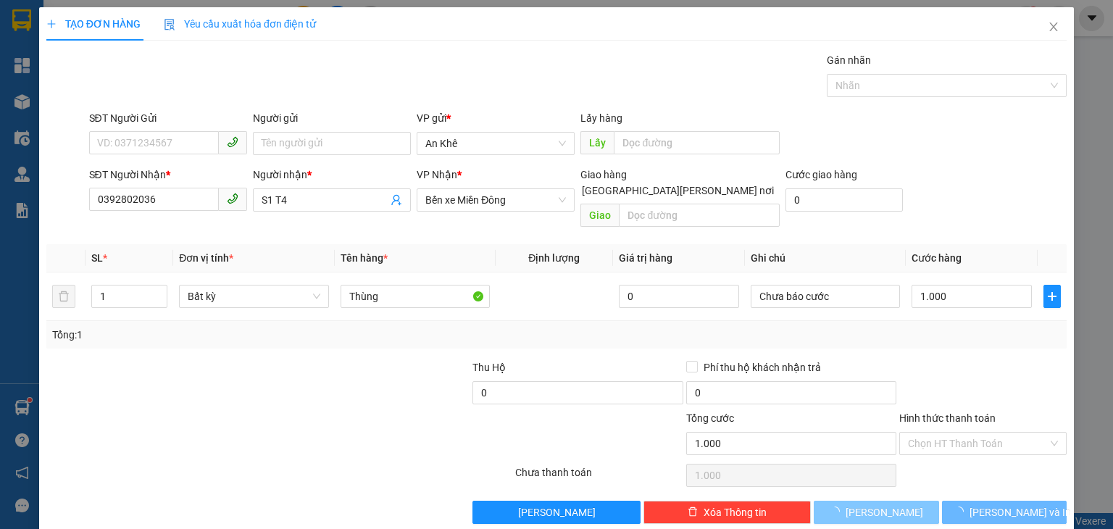
type input "0"
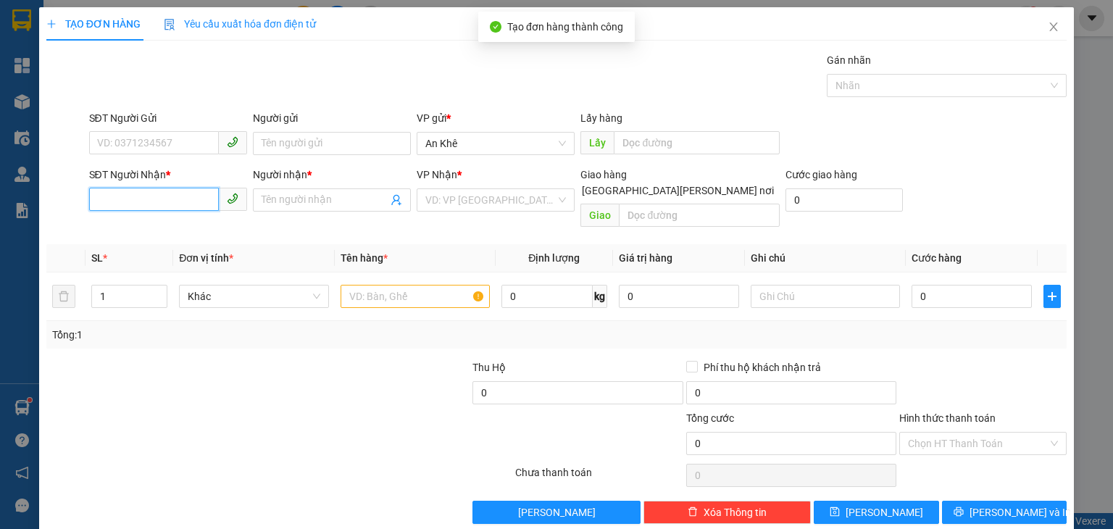
drag, startPoint x: 181, startPoint y: 207, endPoint x: 154, endPoint y: 99, distance: 110.7
click at [180, 202] on input "SĐT Người Nhận *" at bounding box center [154, 199] width 130 height 23
type input "0866105507"
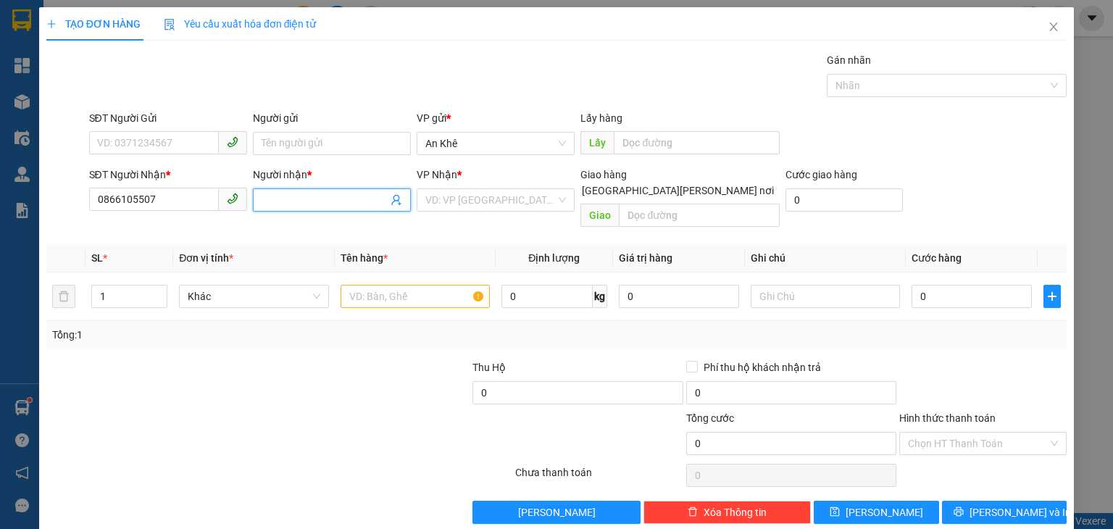
drag, startPoint x: 277, startPoint y: 198, endPoint x: 181, endPoint y: 12, distance: 208.7
click at [277, 197] on input "Người nhận *" at bounding box center [325, 200] width 126 height 16
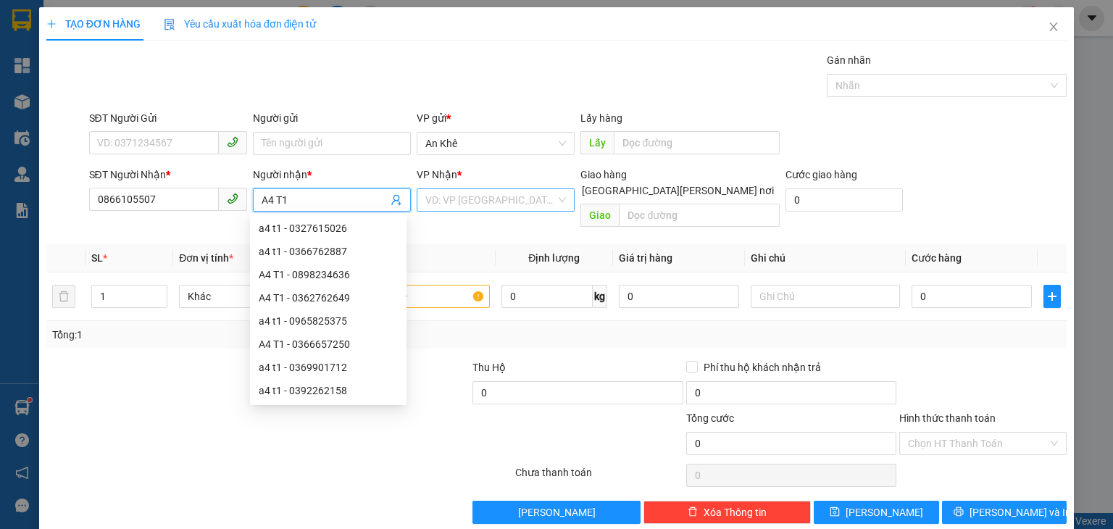
type input "A4 T1"
click at [481, 196] on input "search" at bounding box center [490, 200] width 130 height 22
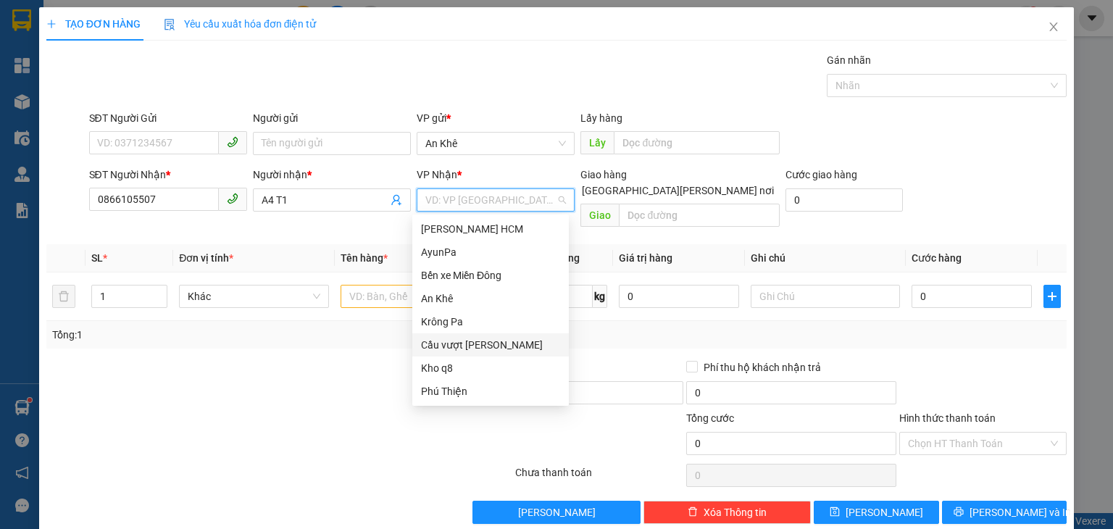
click at [475, 340] on div "Cầu vượt [PERSON_NAME]" at bounding box center [490, 345] width 139 height 16
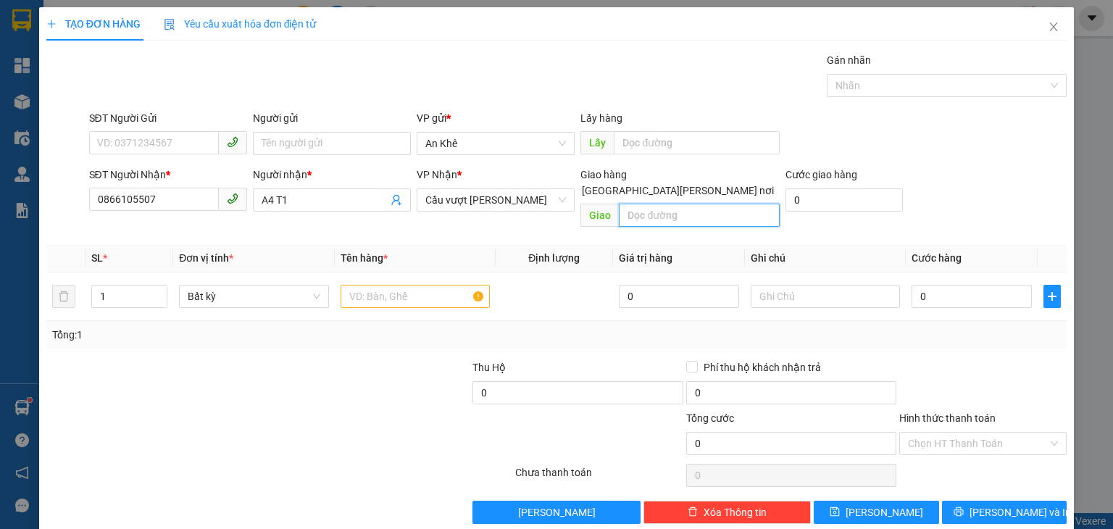
click at [643, 204] on input "text" at bounding box center [699, 215] width 161 height 23
type input "Nhơn Trạch"
click at [390, 285] on input "text" at bounding box center [415, 296] width 149 height 23
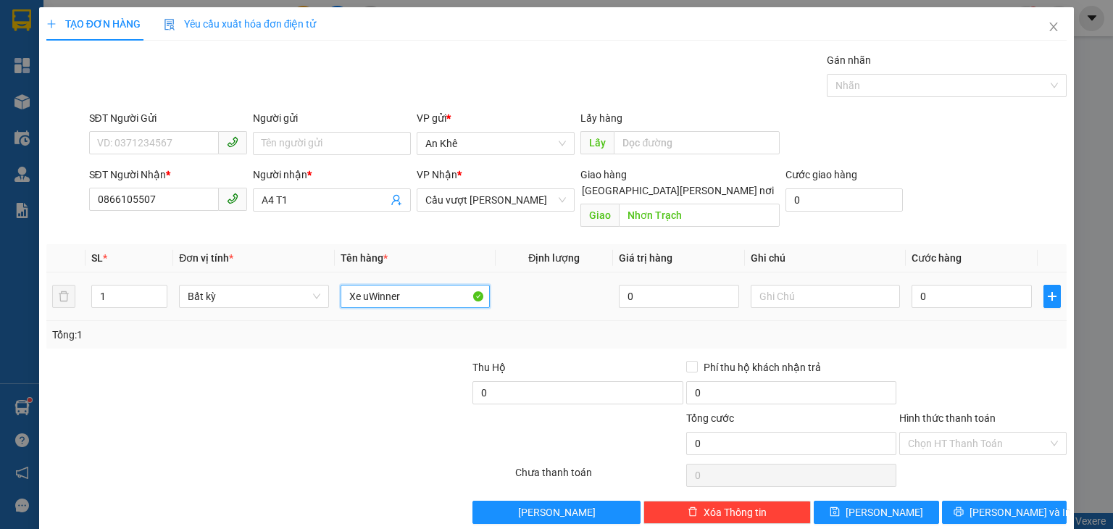
click at [364, 288] on input "Xe uWinner" at bounding box center [415, 296] width 149 height 23
type input "Xe Winner"
click at [939, 285] on input "0" at bounding box center [972, 296] width 120 height 23
type input "5"
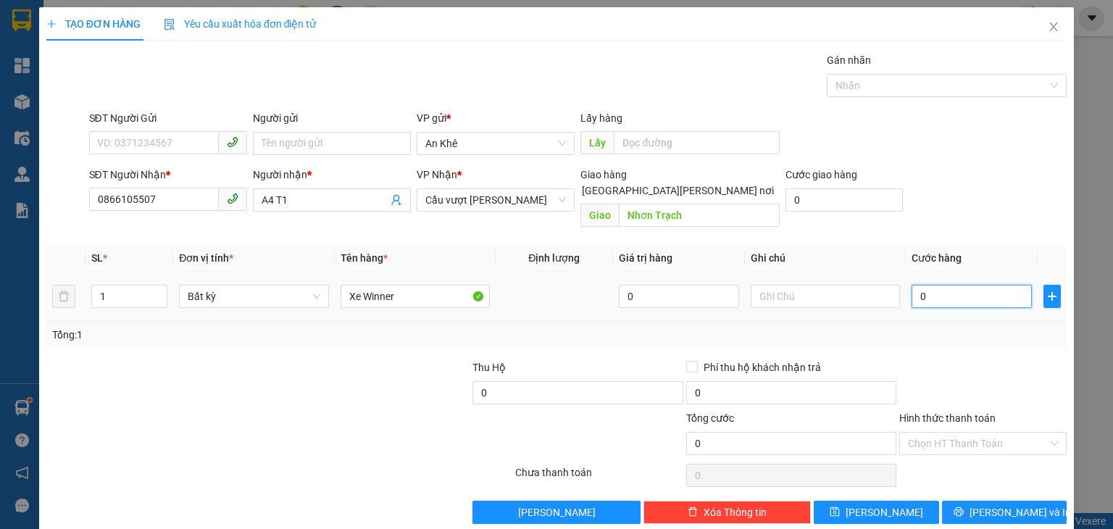
type input "5"
type input "50"
type input "500"
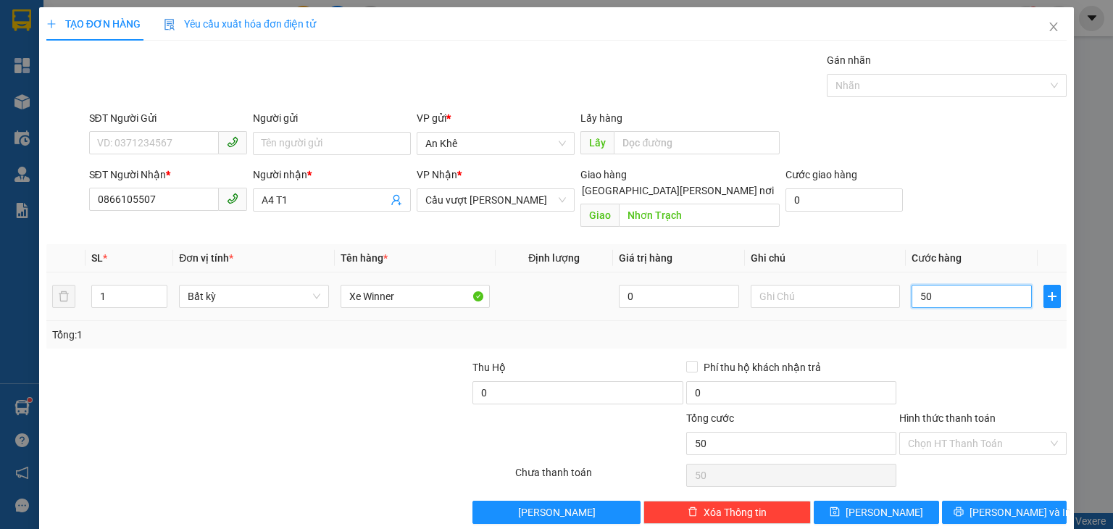
type input "500"
type input "500.000"
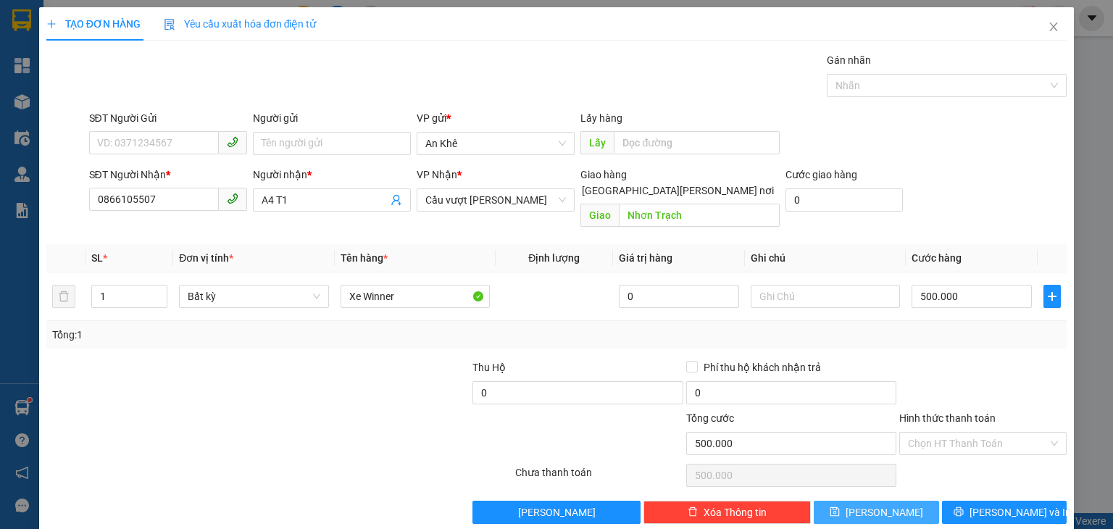
click at [870, 504] on span "[PERSON_NAME]" at bounding box center [885, 512] width 78 height 16
type input "0"
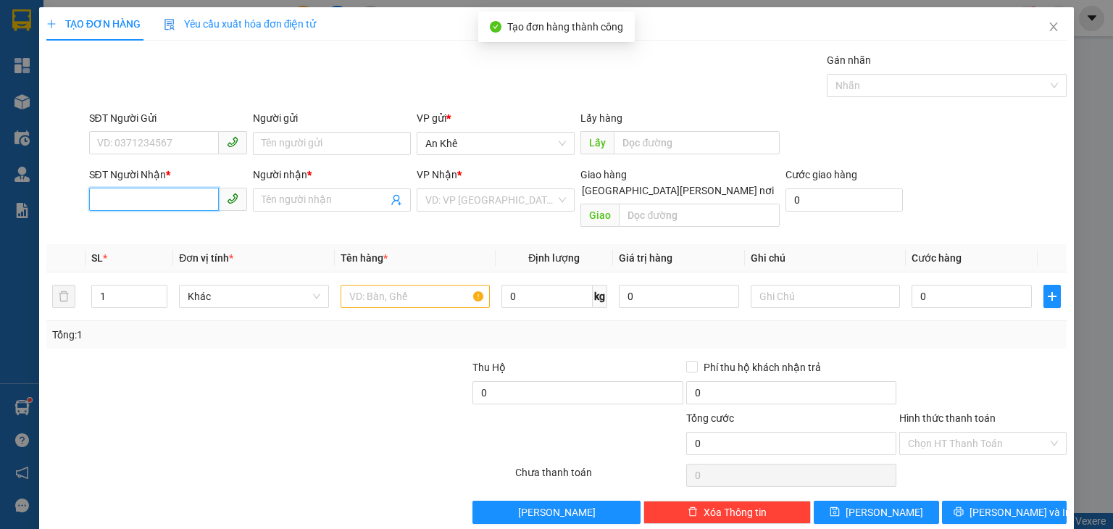
drag, startPoint x: 165, startPoint y: 189, endPoint x: 156, endPoint y: 1, distance: 188.6
click at [165, 158] on form "SĐT Người Gửi VD: 0371234567 Người gửi Tên người gửi VP gửi * An Khê Lấy hàng L…" at bounding box center [556, 171] width 1020 height 123
type input "0334106902"
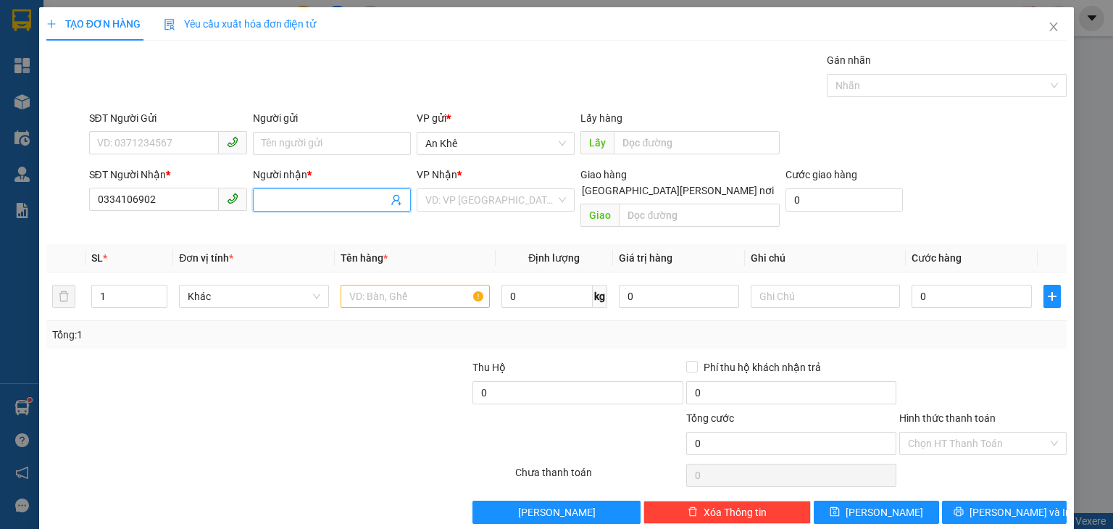
click at [291, 198] on input "Người nhận *" at bounding box center [325, 200] width 126 height 16
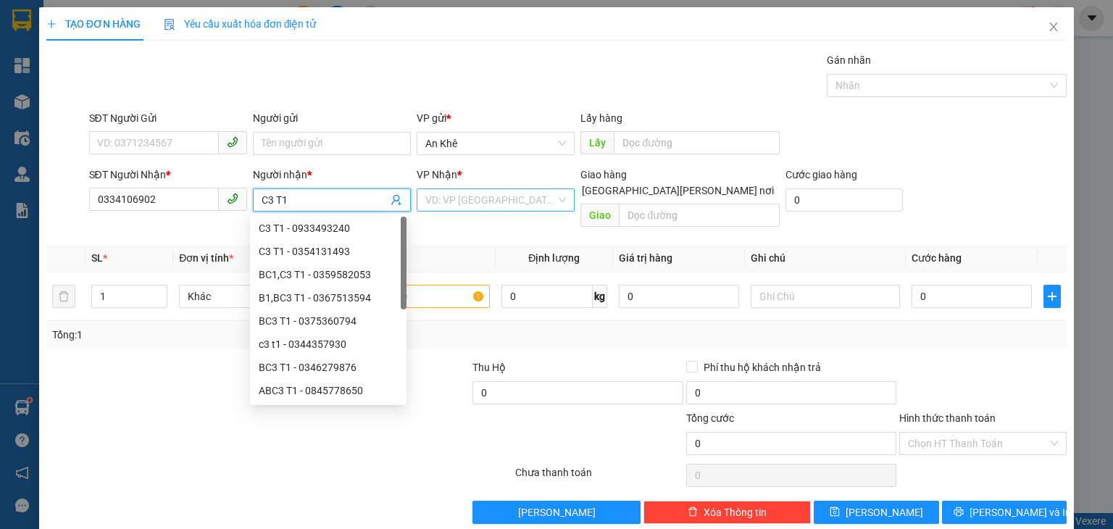
type input "C3 T1"
click at [495, 193] on input "search" at bounding box center [490, 200] width 130 height 22
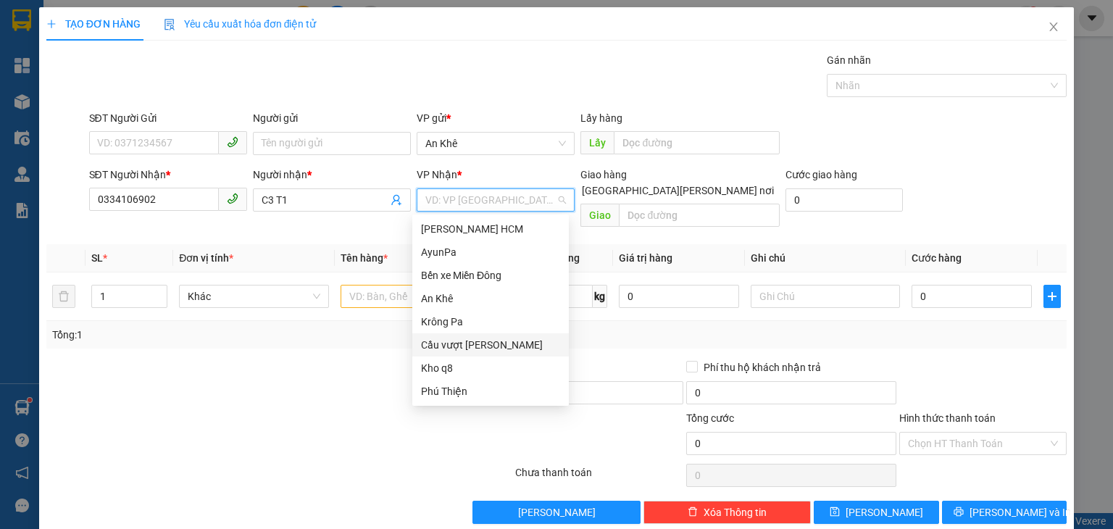
drag, startPoint x: 503, startPoint y: 340, endPoint x: 601, endPoint y: 226, distance: 150.0
click at [507, 329] on div "[PERSON_NAME] HCM AyunPa Bến xe Miền [GEOGRAPHIC_DATA] [GEOGRAPHIC_DATA] vượt […" at bounding box center [490, 310] width 157 height 186
click at [501, 339] on div "Cầu vượt [PERSON_NAME]" at bounding box center [490, 345] width 139 height 16
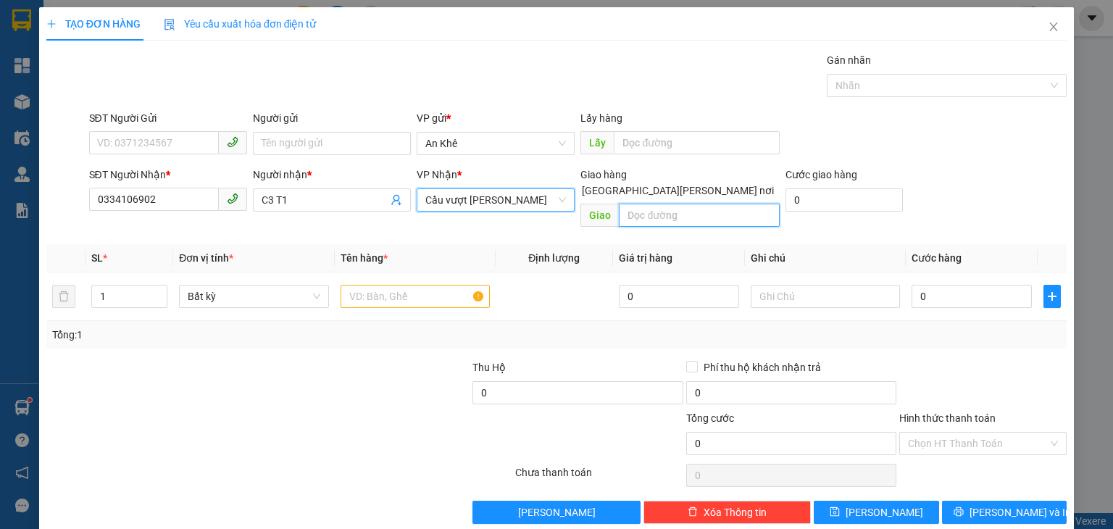
click at [678, 204] on input "text" at bounding box center [699, 215] width 161 height 23
type input "N4 [PERSON_NAME]"
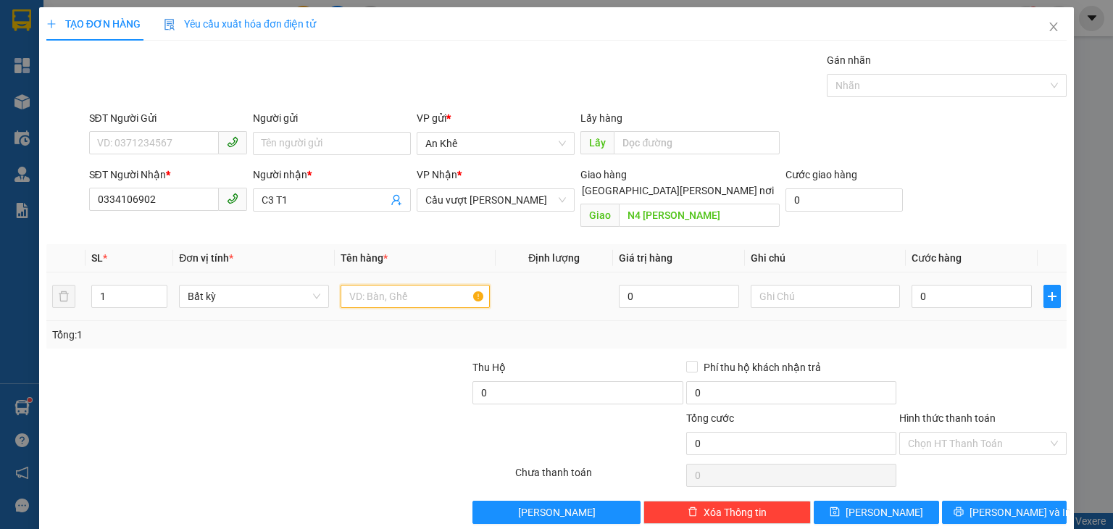
click at [385, 285] on input "text" at bounding box center [415, 296] width 149 height 23
type input "Xe Sr"
click at [925, 285] on input "0" at bounding box center [972, 296] width 120 height 23
type input "4"
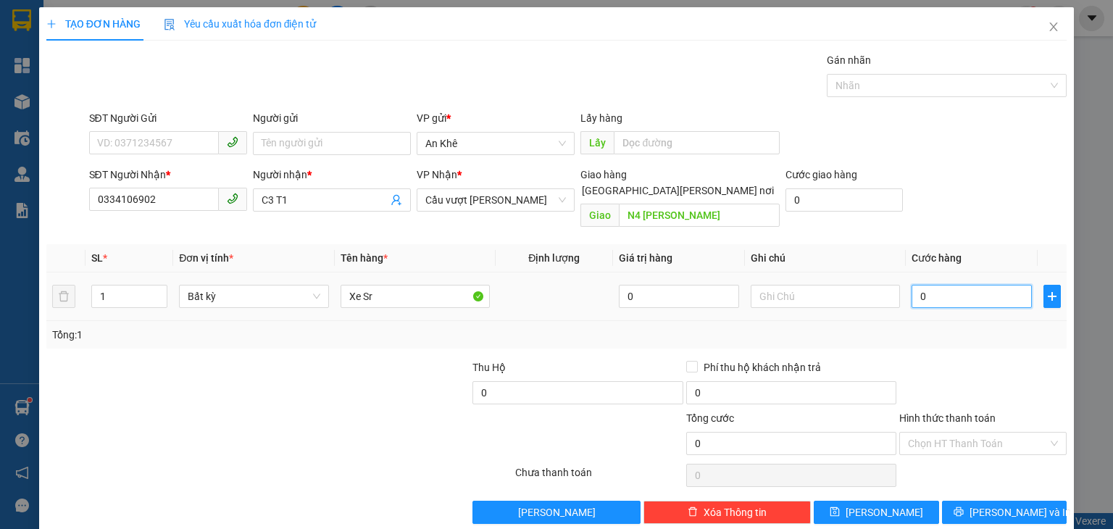
type input "4"
type input "40"
type input "400"
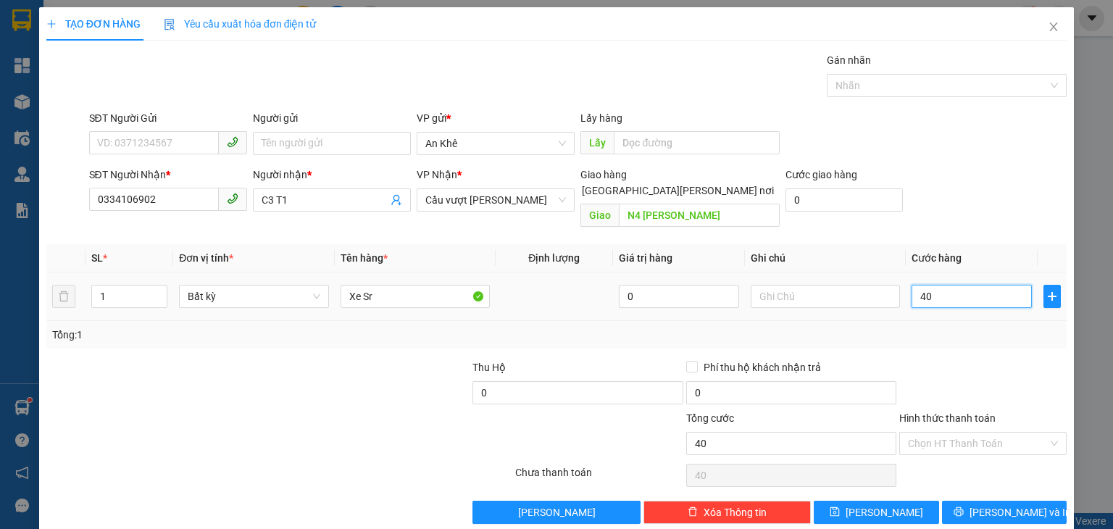
type input "400"
type input "400.000"
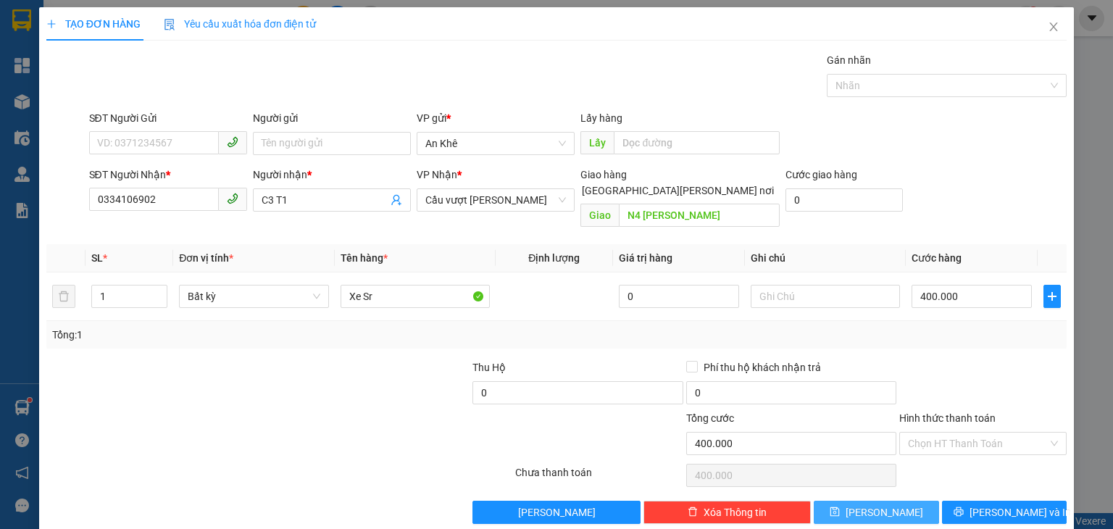
click at [902, 501] on button "[PERSON_NAME]" at bounding box center [876, 512] width 125 height 23
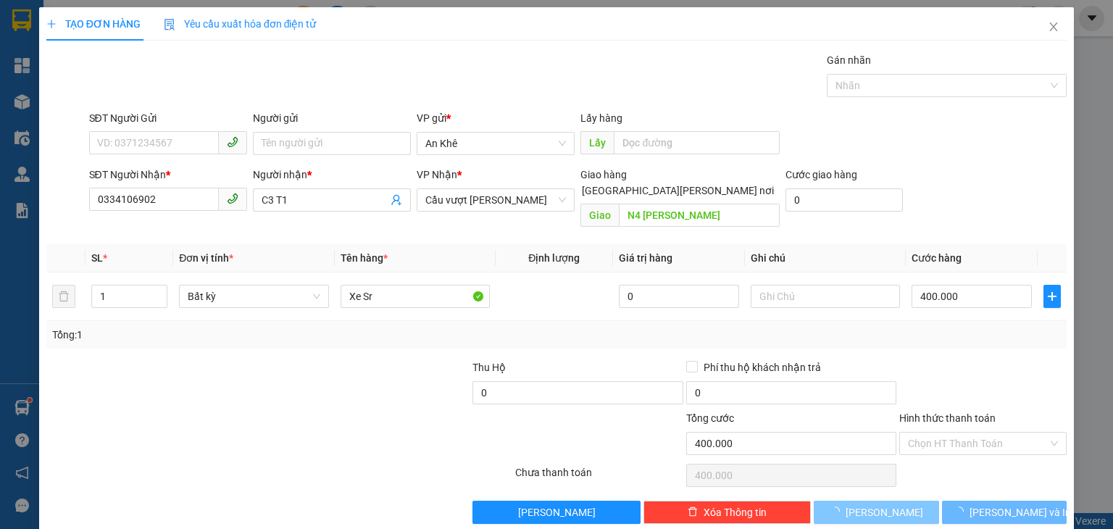
type input "0"
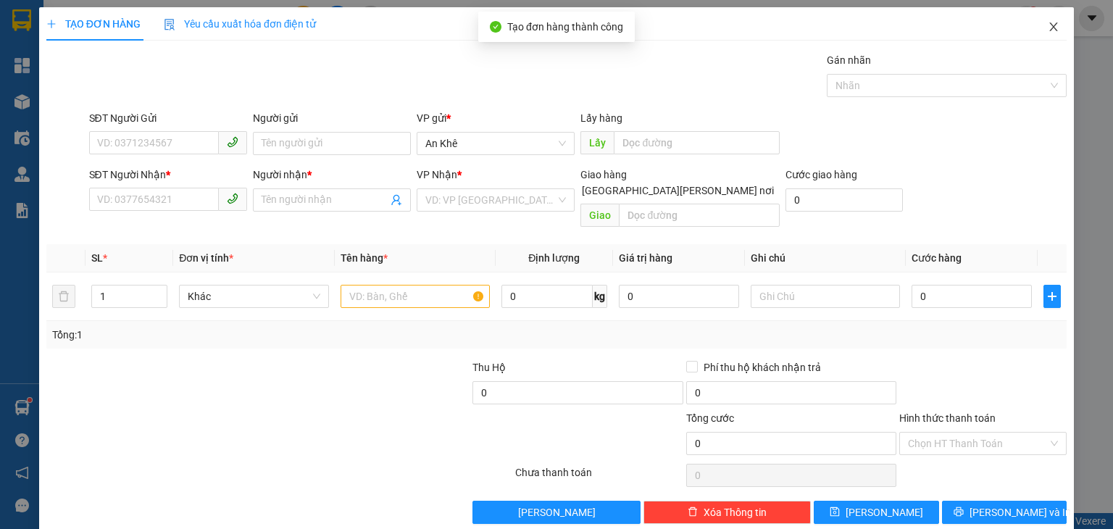
click at [1048, 28] on icon "close" at bounding box center [1054, 27] width 12 height 12
